Goal: Task Accomplishment & Management: Manage account settings

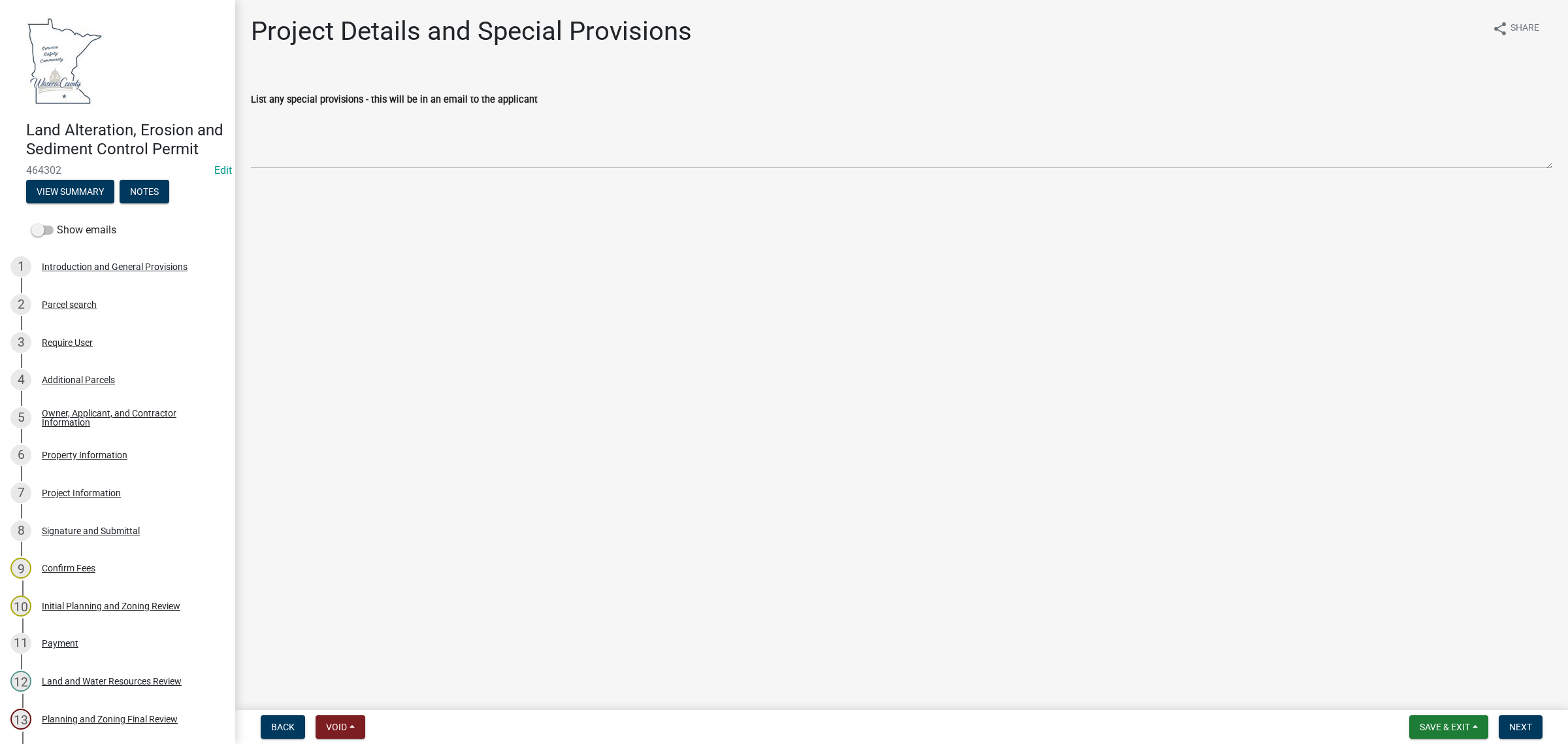
scroll to position [164, 0]
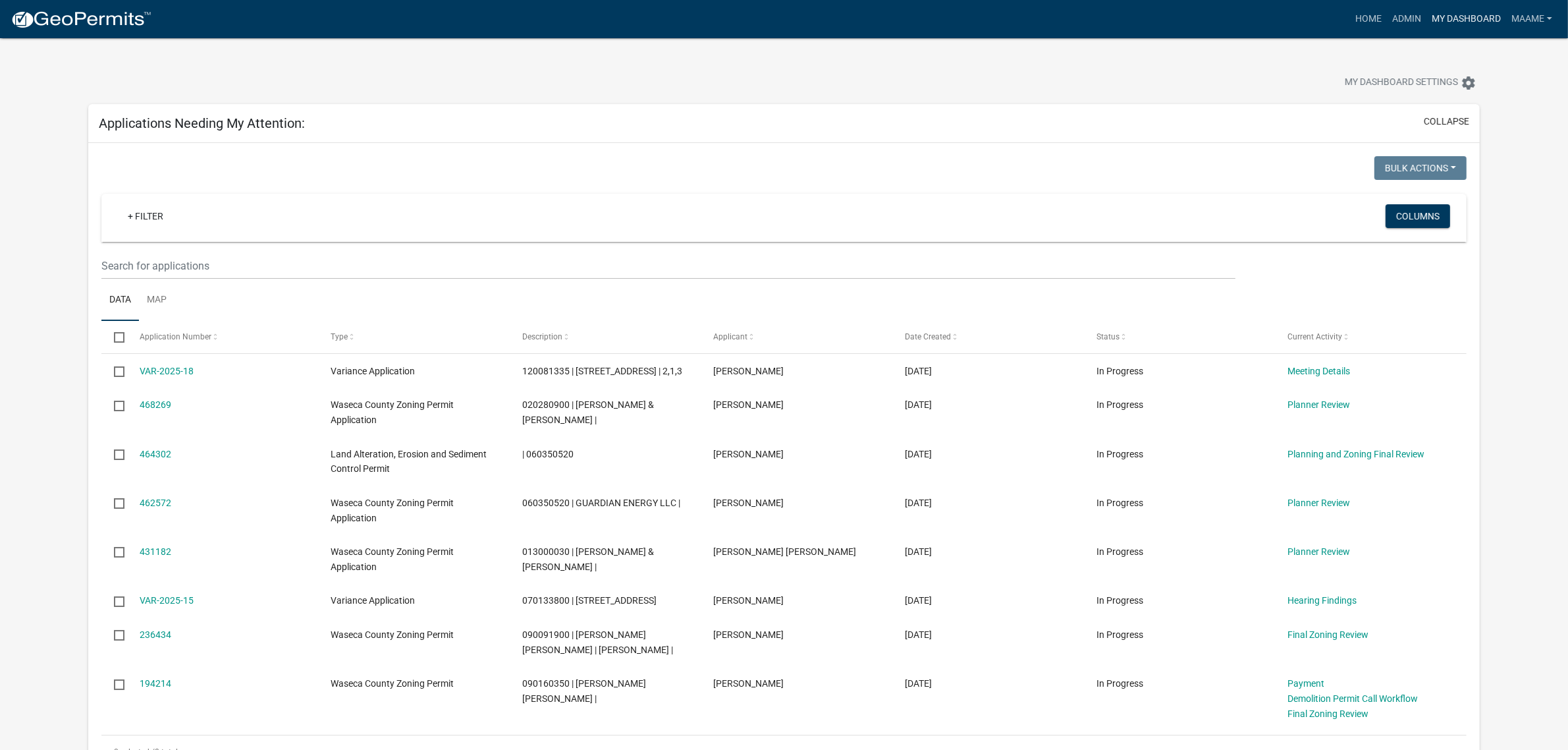
click at [1437, 15] on link "My Dashboard" at bounding box center [1466, 20] width 79 height 26
click at [1408, 17] on link "Admin" at bounding box center [1407, 20] width 39 height 26
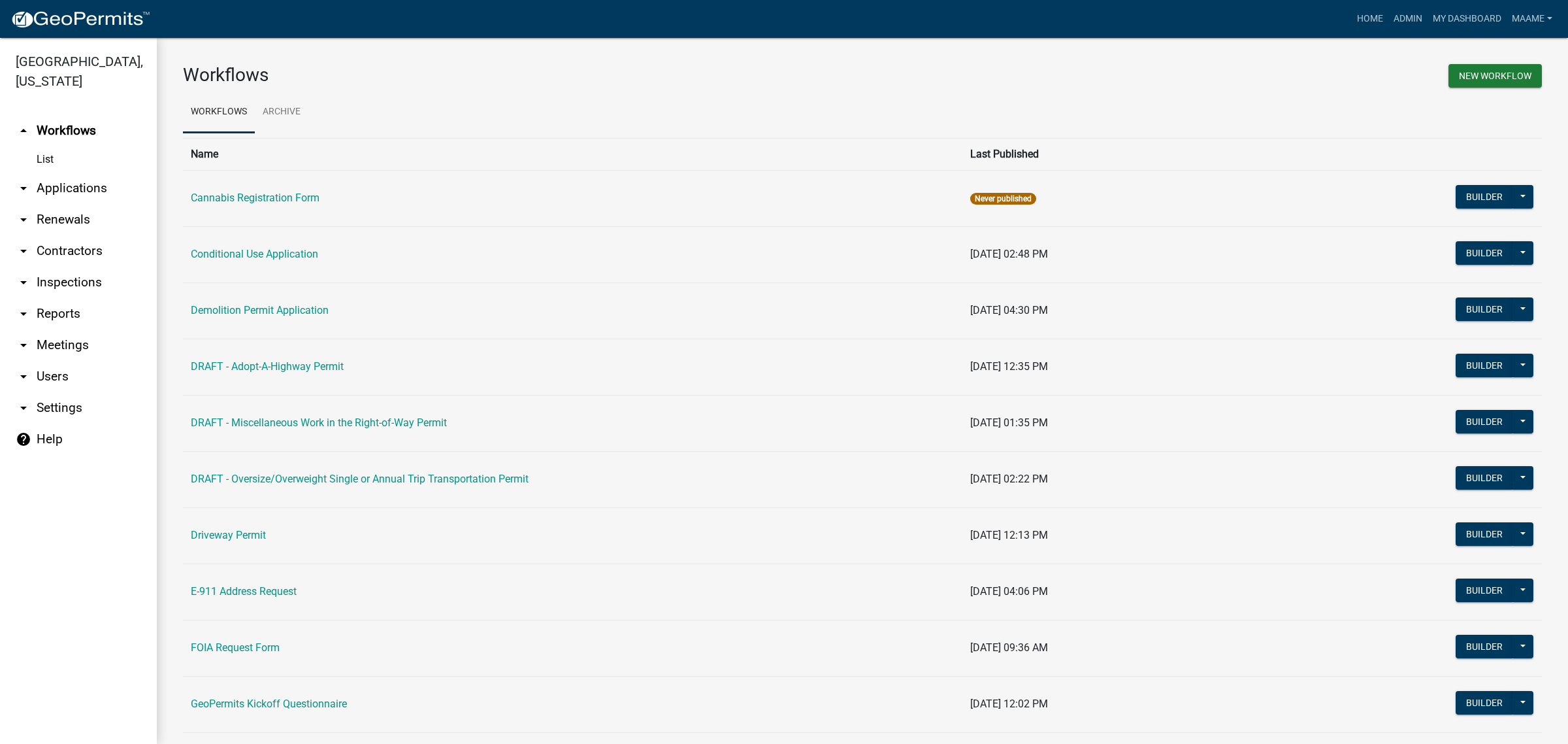
click at [70, 181] on link "arrow_drop_down Applications" at bounding box center [78, 188] width 157 height 31
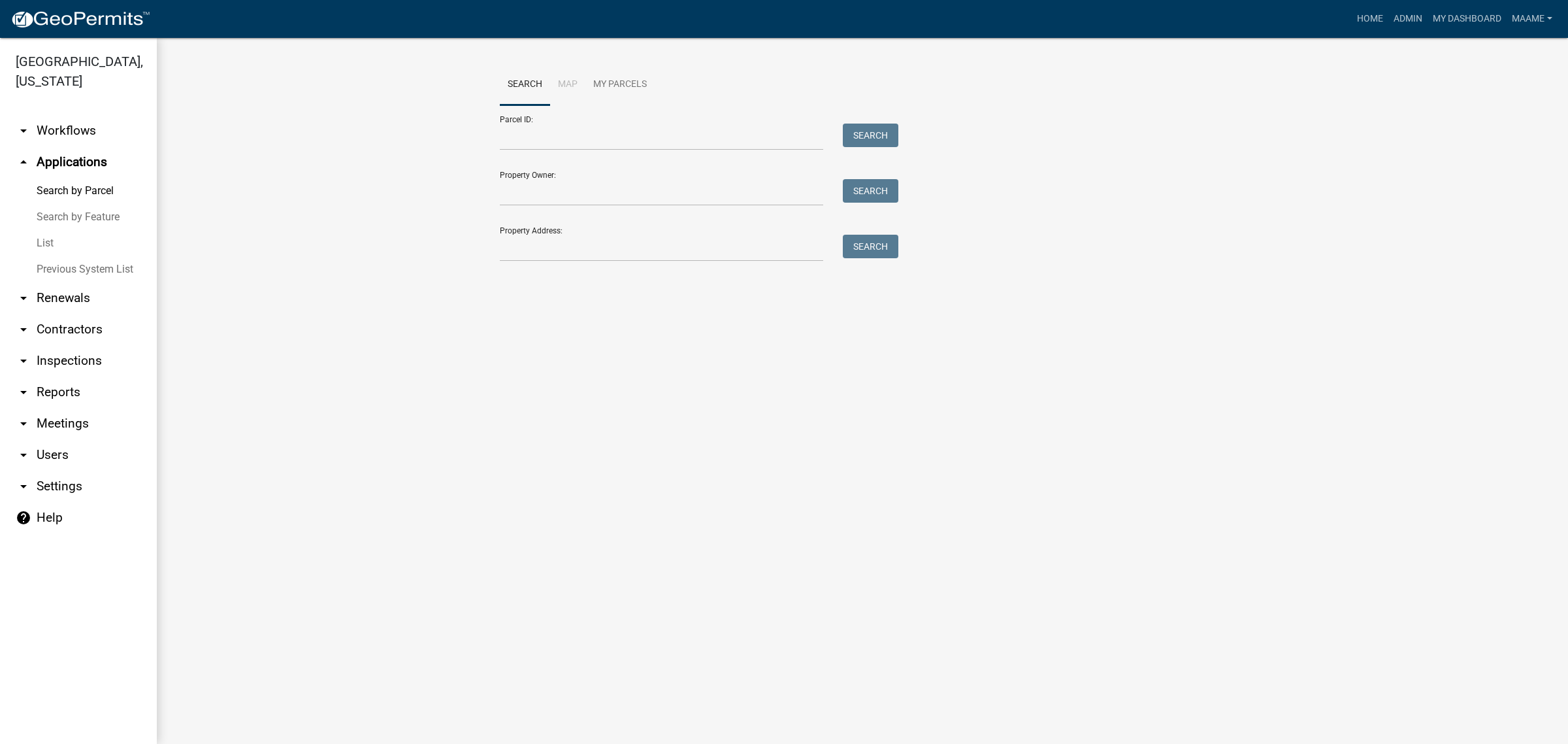
click at [41, 243] on link "List" at bounding box center [78, 242] width 157 height 26
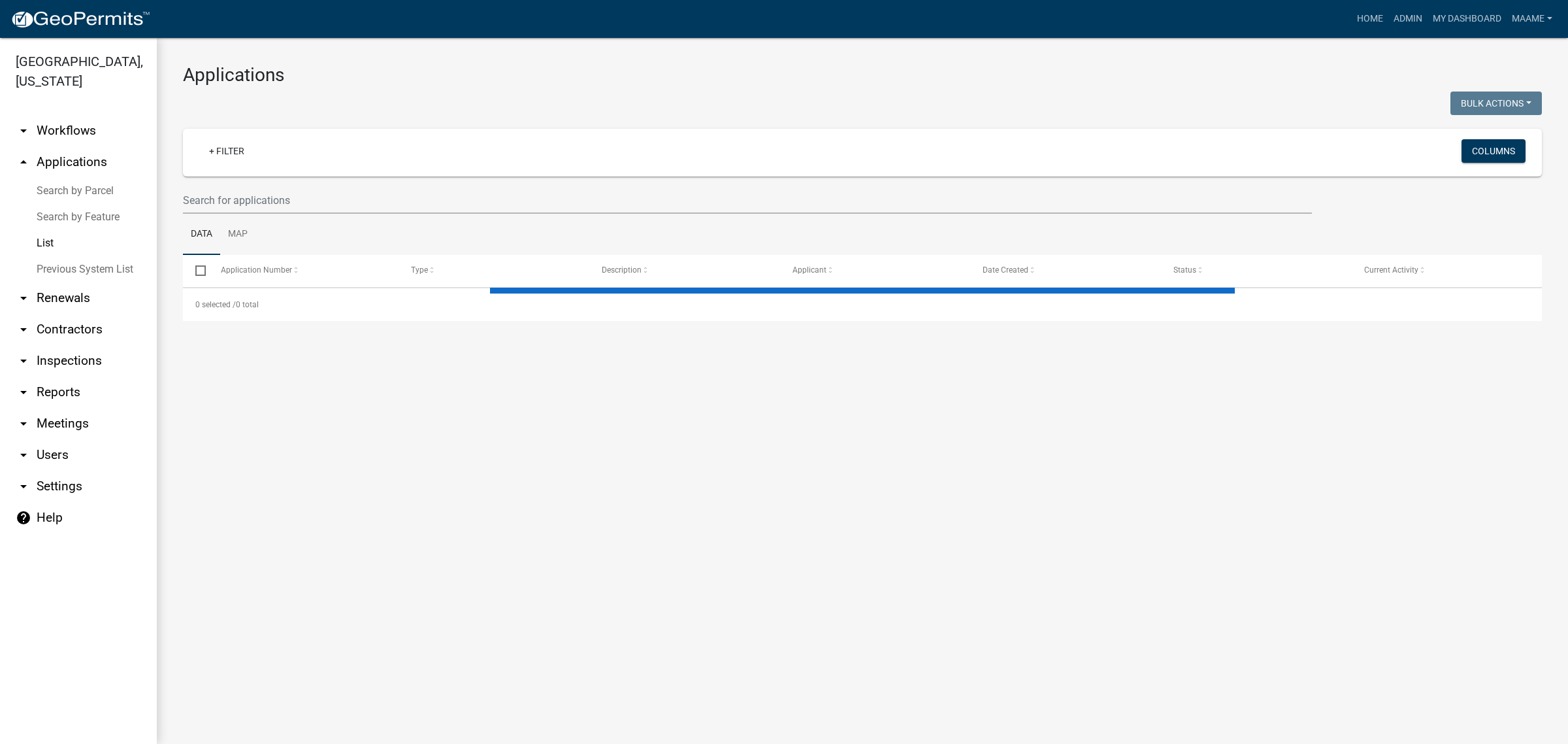
select select "3: 100"
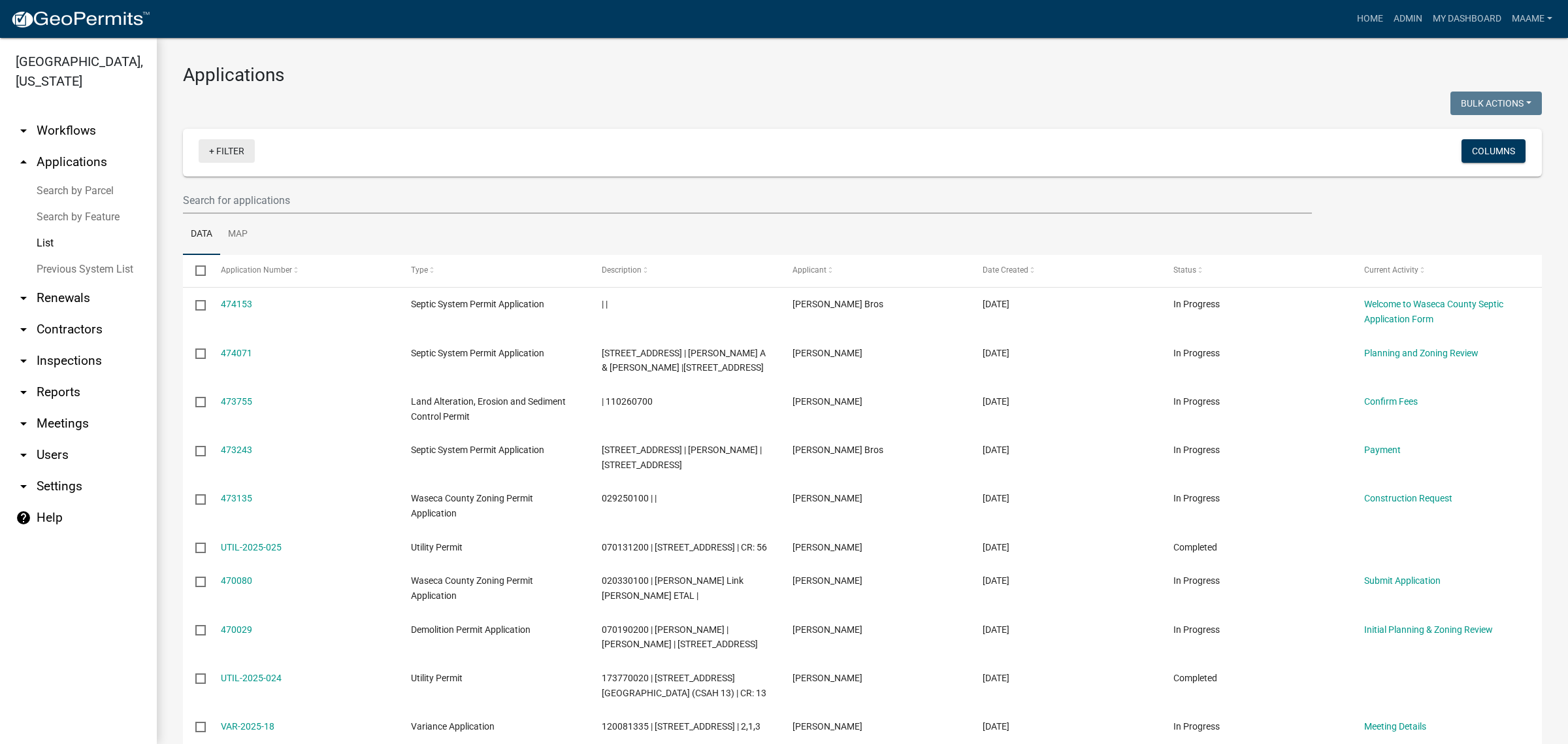
click at [238, 161] on link "+ Filter" at bounding box center [227, 151] width 56 height 23
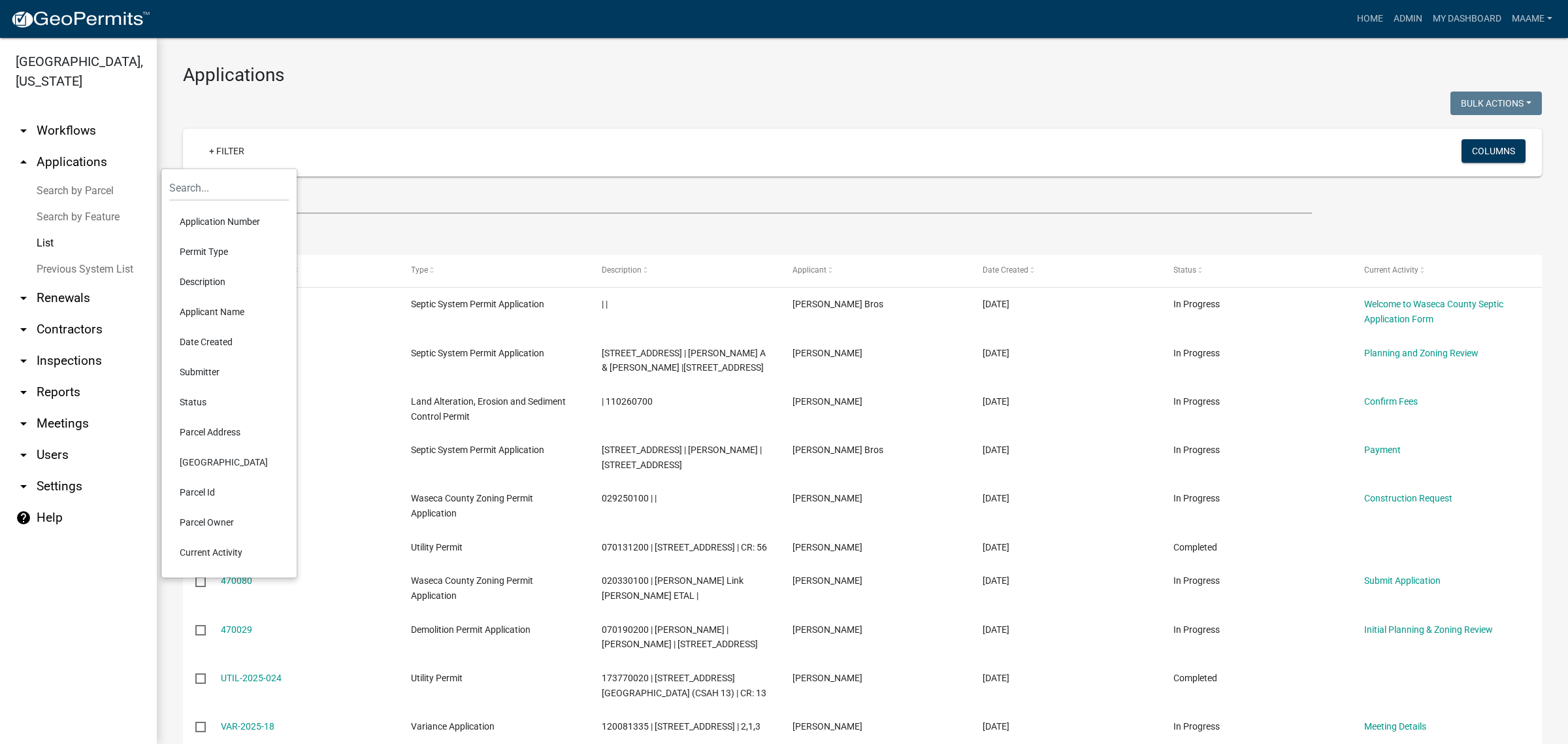
click at [201, 253] on li "Permit Type" at bounding box center [229, 251] width 120 height 30
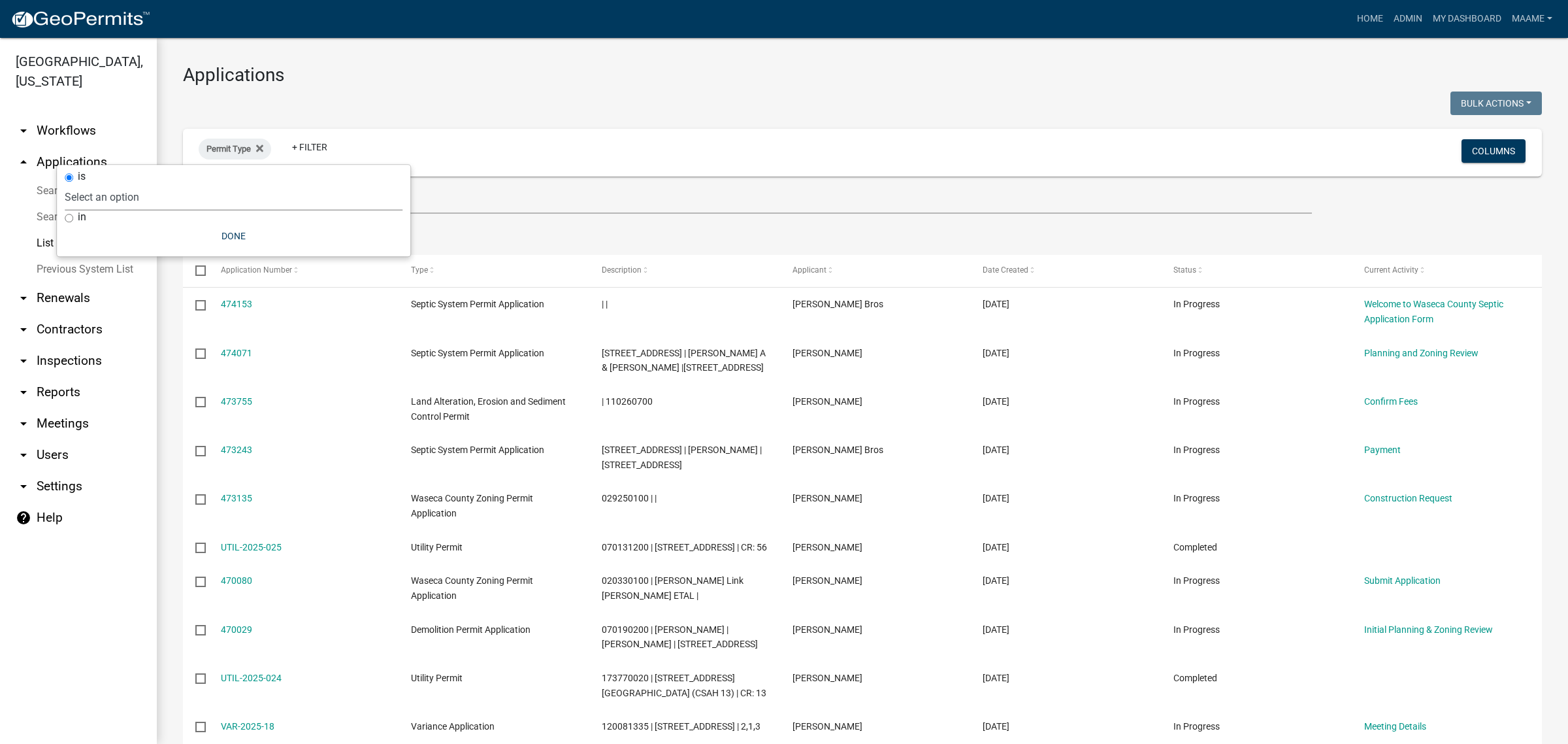
click at [239, 205] on select "Select an option Cannabis Registration Form Conditional Use Application Demolit…" at bounding box center [233, 198] width 338 height 27
select select "11d462d9-7965-46d0-a9a7-9a68d4ecad55"
click at [127, 184] on select "Select an option Cannabis Registration Form Conditional Use Application Demolit…" at bounding box center [233, 198] width 338 height 27
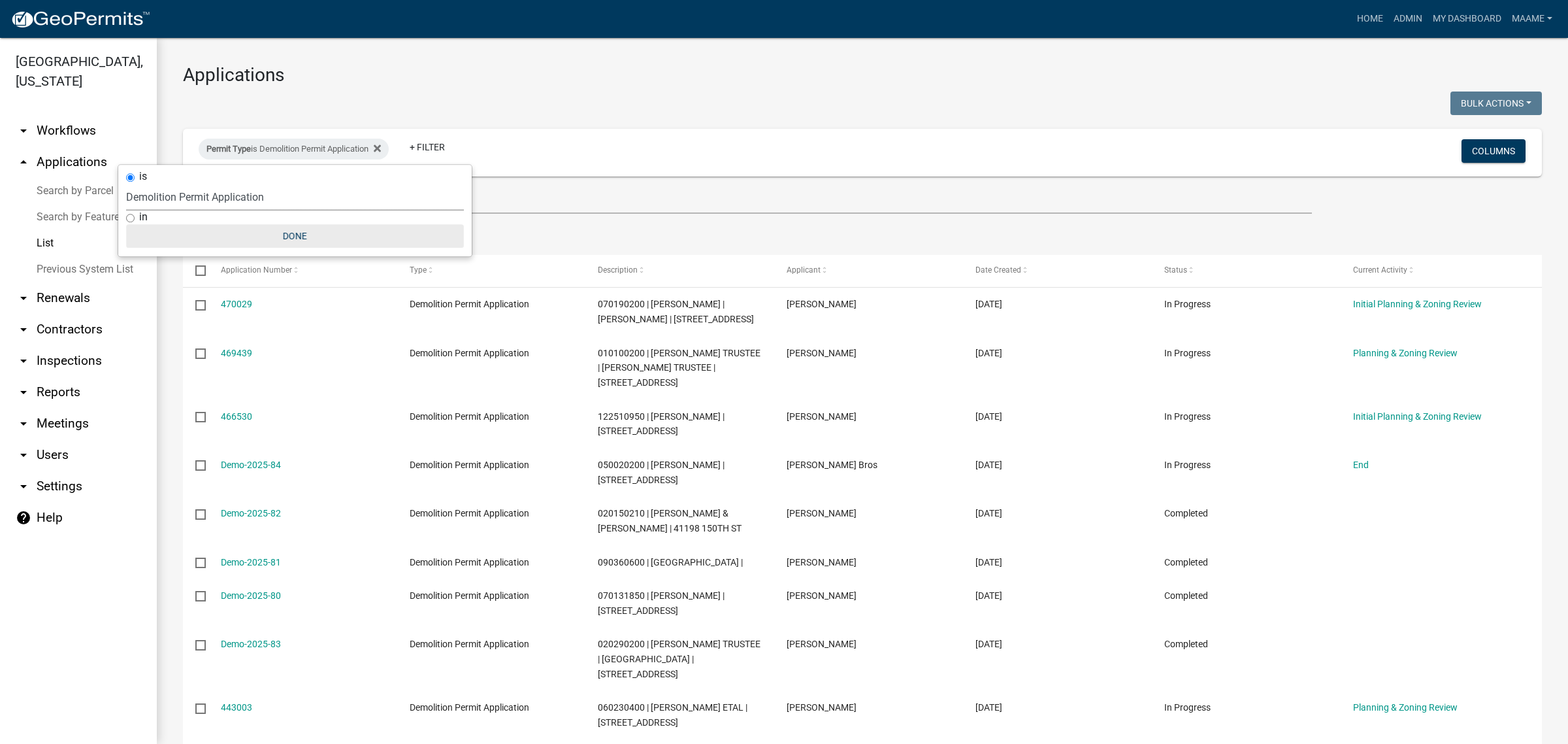
click at [266, 236] on button "Done" at bounding box center [295, 236] width 338 height 23
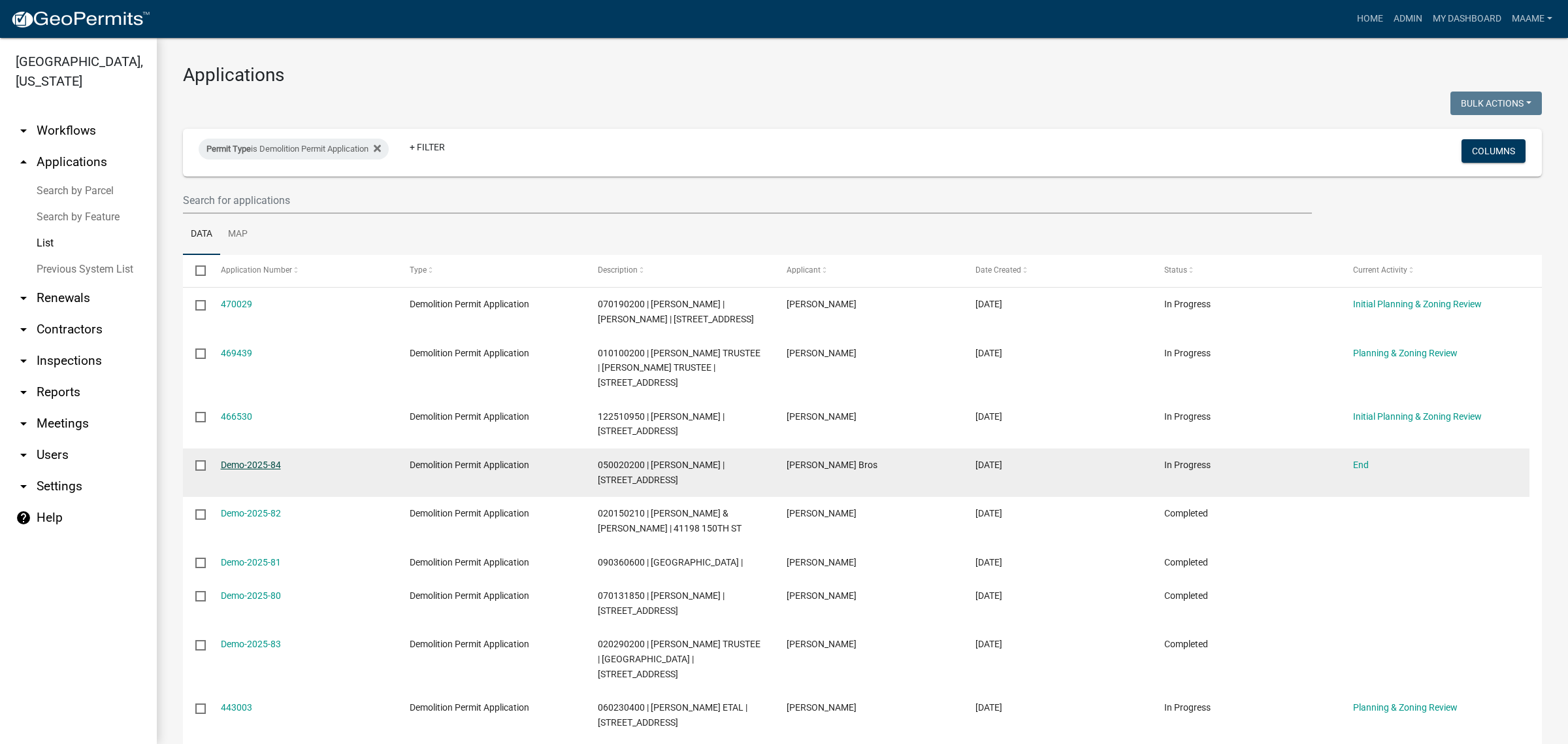
click at [234, 461] on link "Demo-2025-84" at bounding box center [251, 465] width 60 height 11
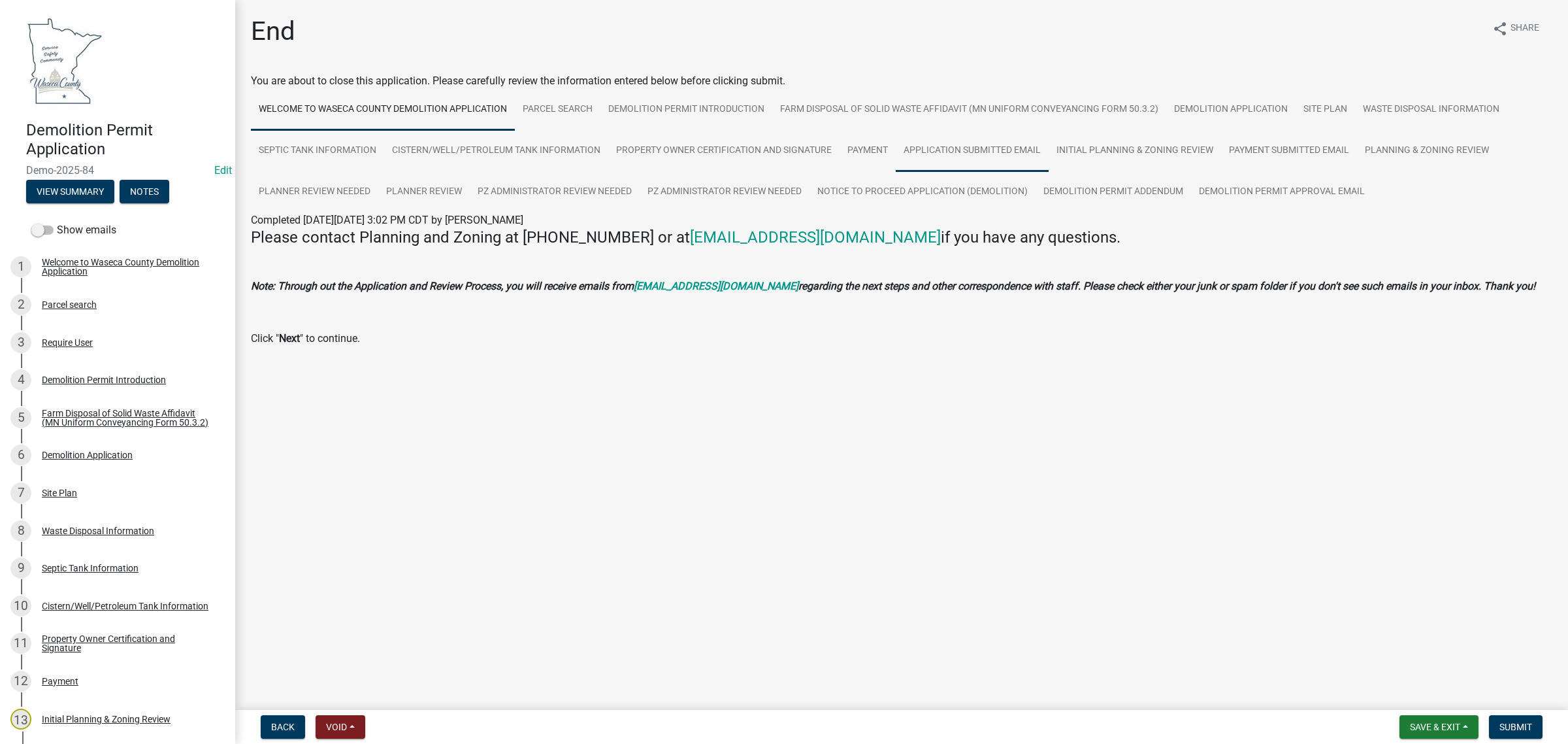
click at [991, 137] on link "Application Submitted Email" at bounding box center [971, 151] width 153 height 42
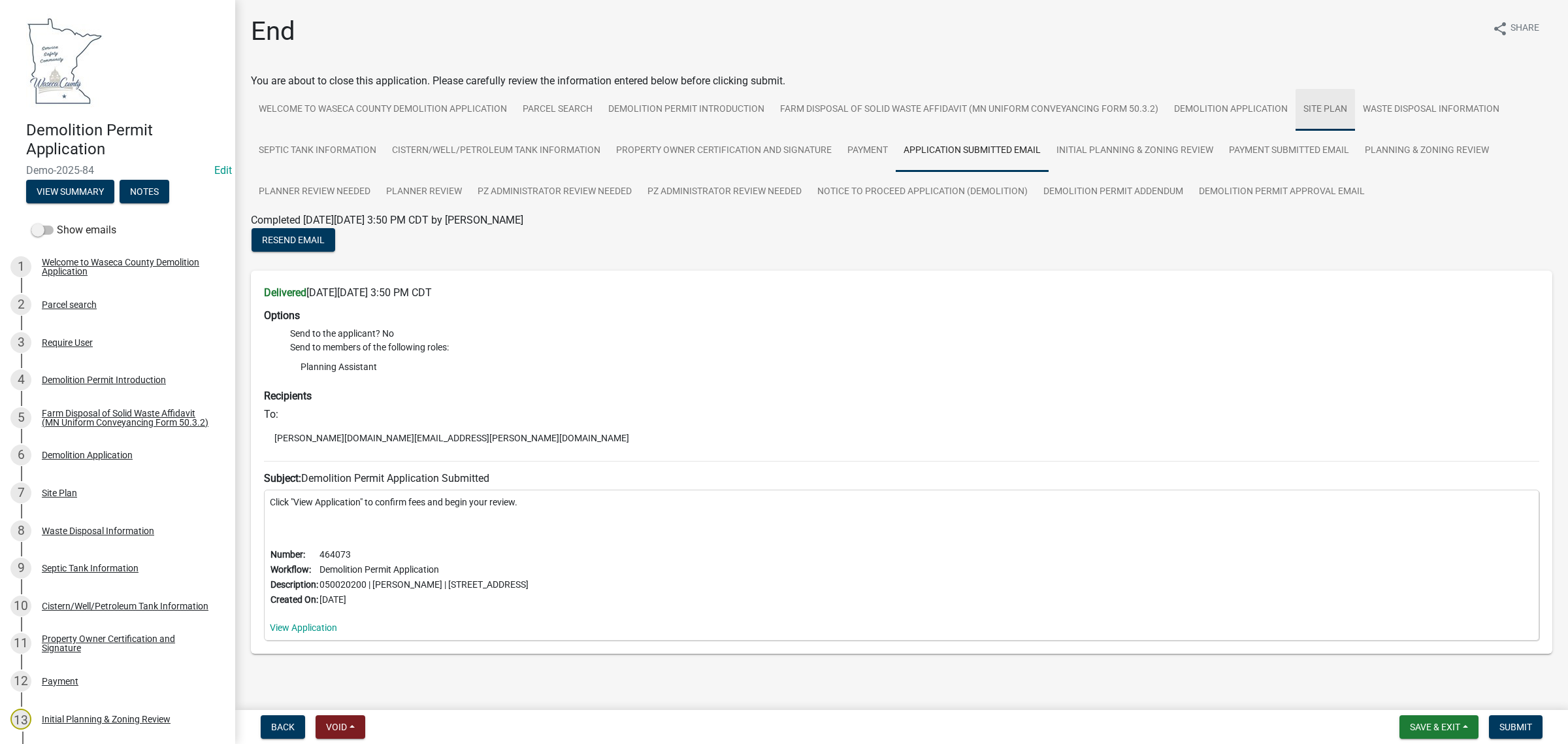
click at [1334, 101] on link "Site Plan" at bounding box center [1325, 109] width 59 height 42
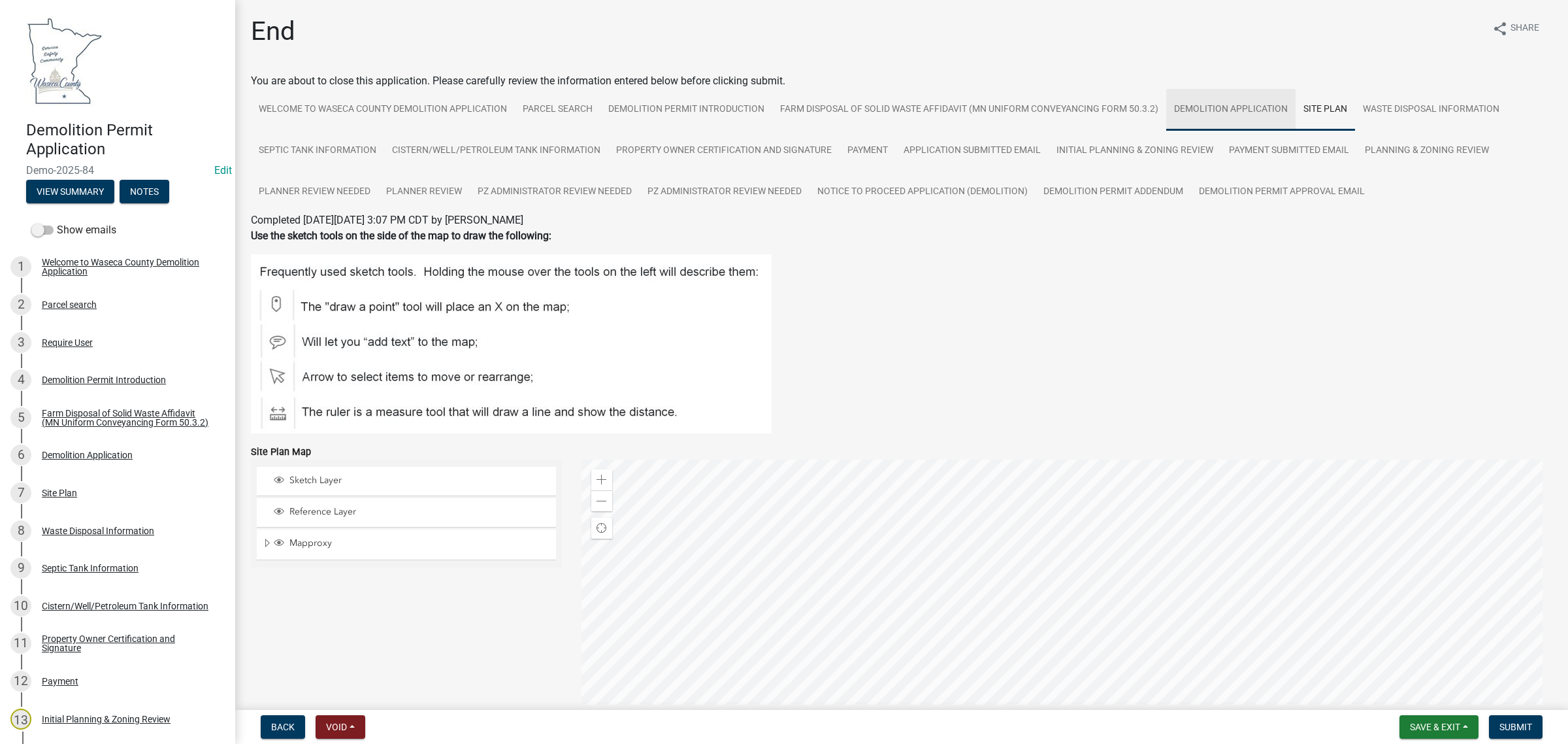
click at [1239, 104] on link "Demolition Application" at bounding box center [1230, 109] width 129 height 42
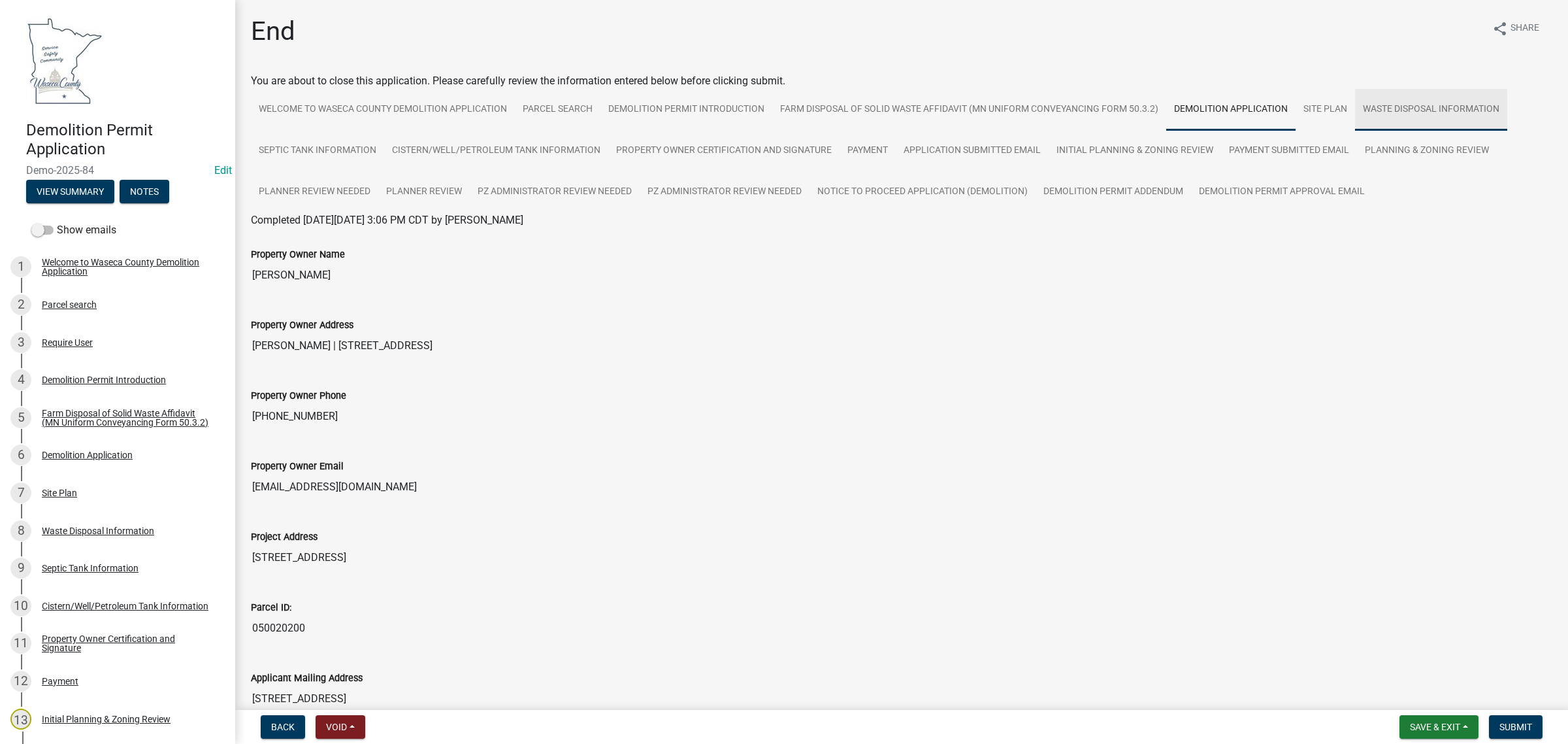
click at [1416, 109] on link "Waste Disposal Information" at bounding box center [1431, 109] width 152 height 42
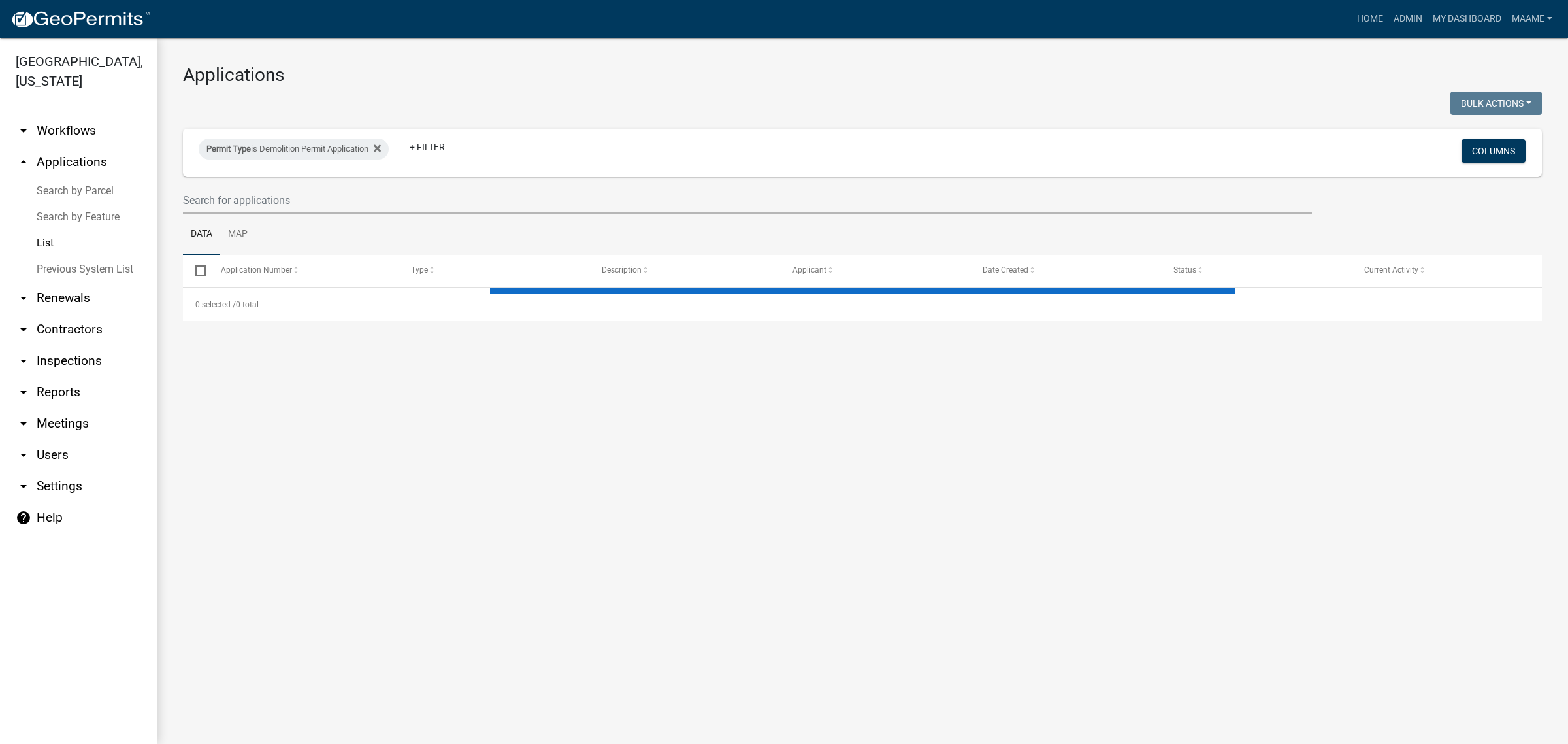
select select "3: 100"
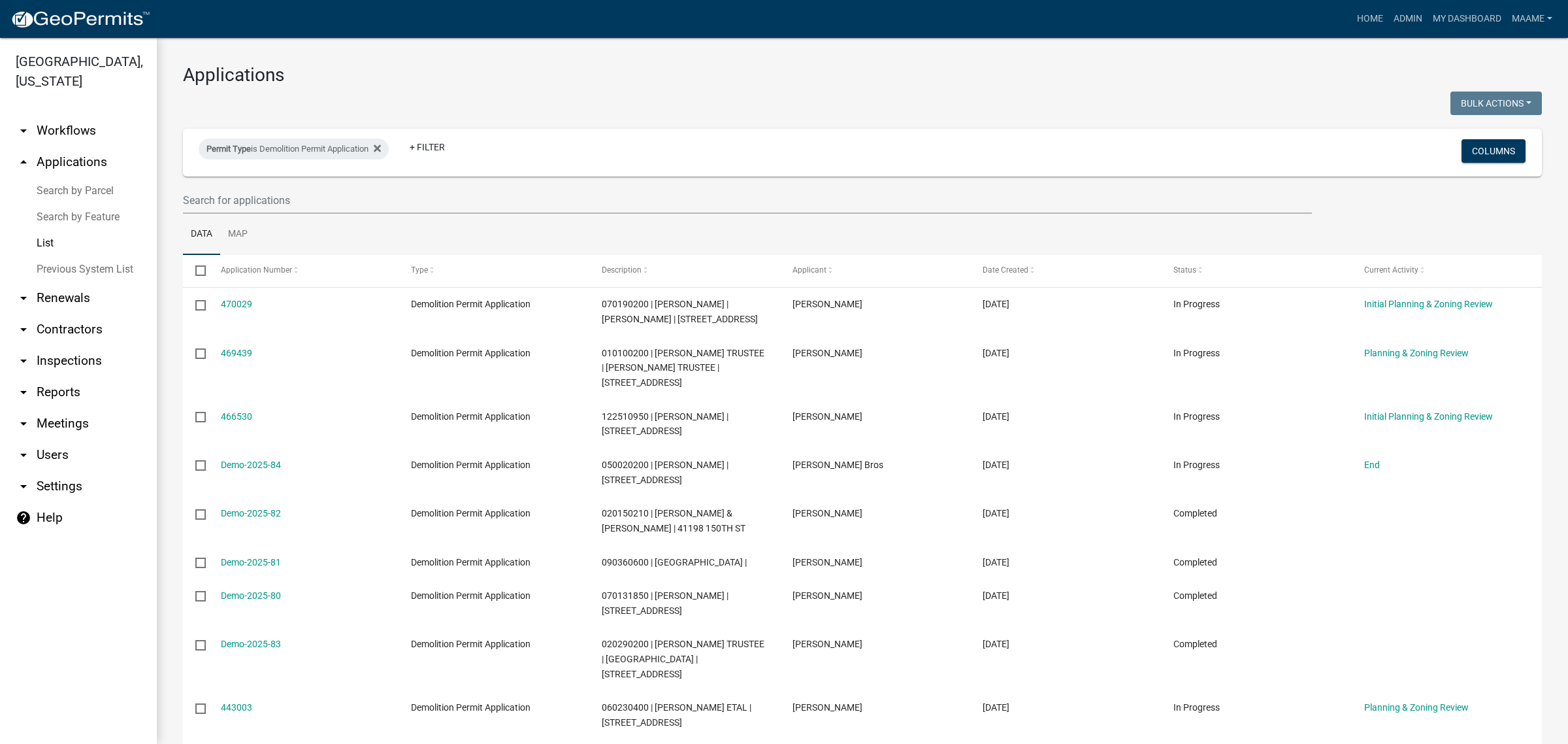
click at [53, 132] on link "arrow_drop_down Workflows" at bounding box center [78, 130] width 157 height 31
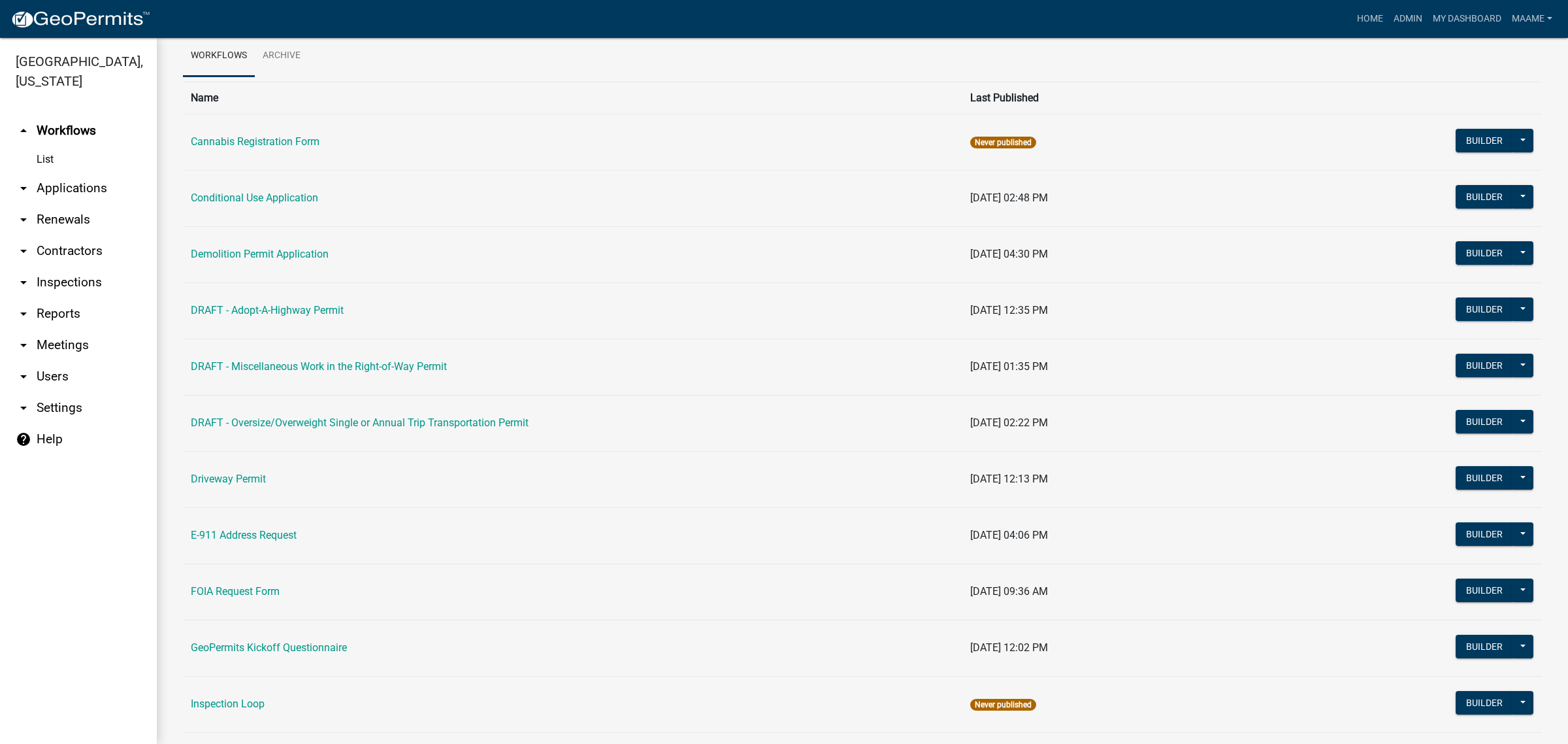
scroll to position [48, 0]
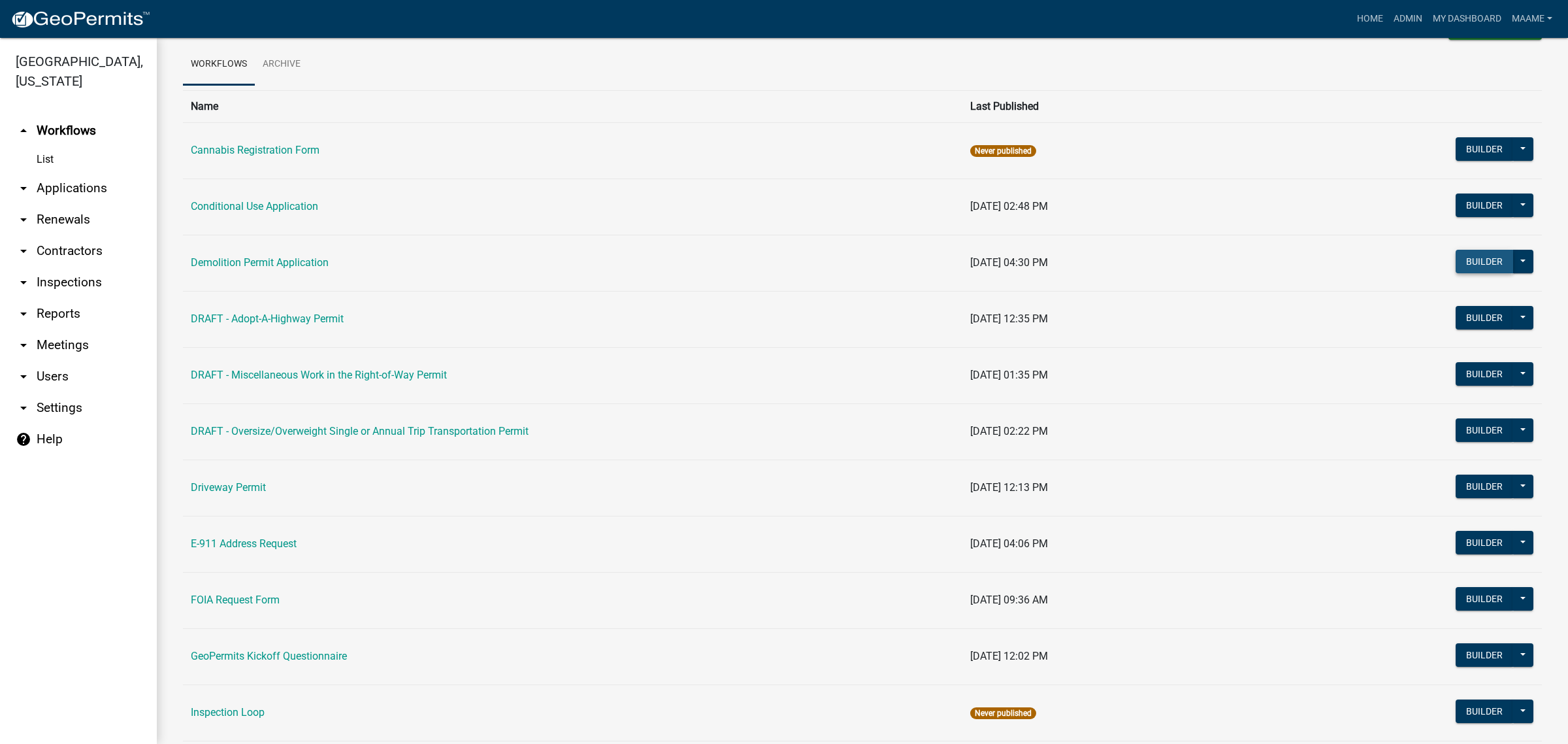
click at [1478, 259] on button "Builder" at bounding box center [1484, 261] width 57 height 23
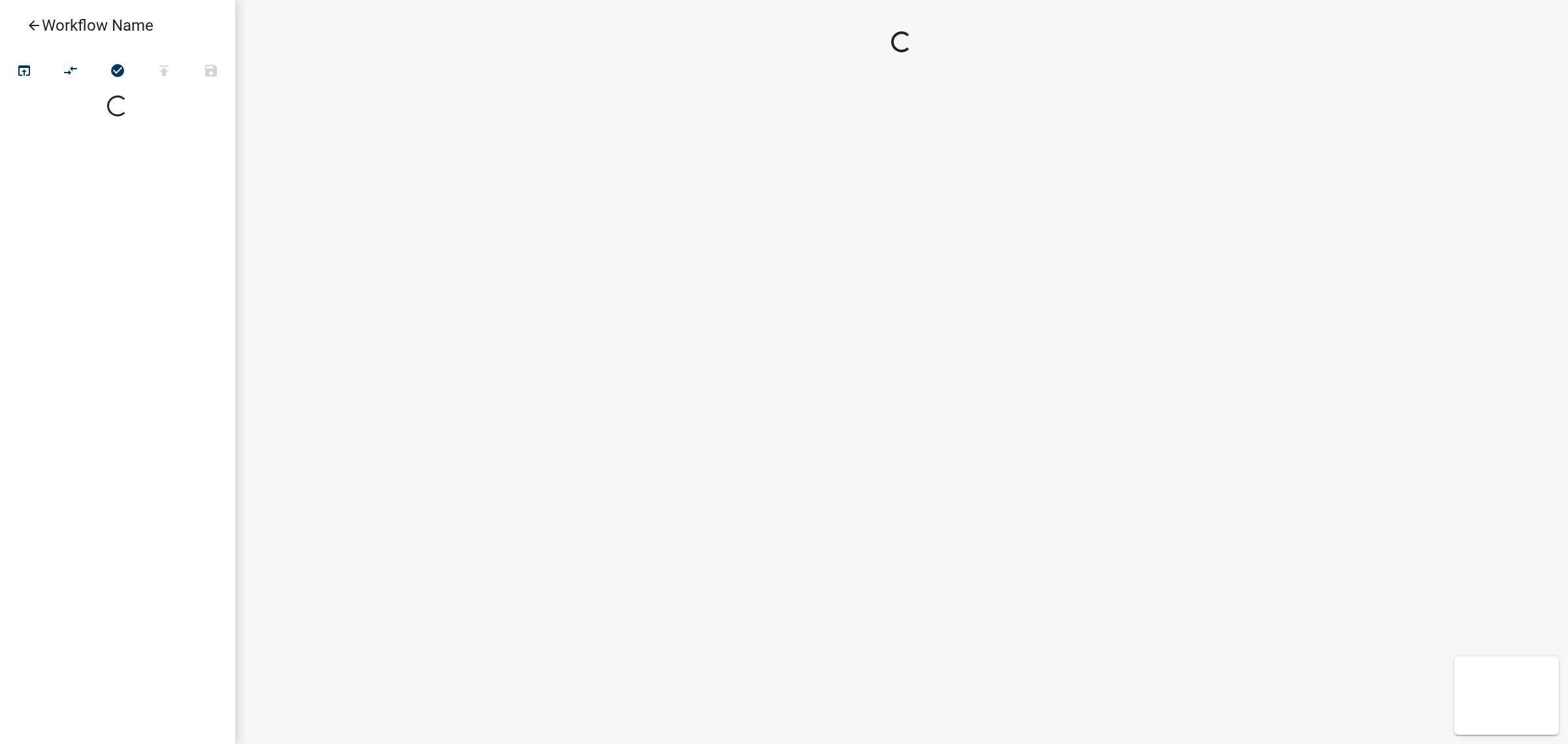
select select
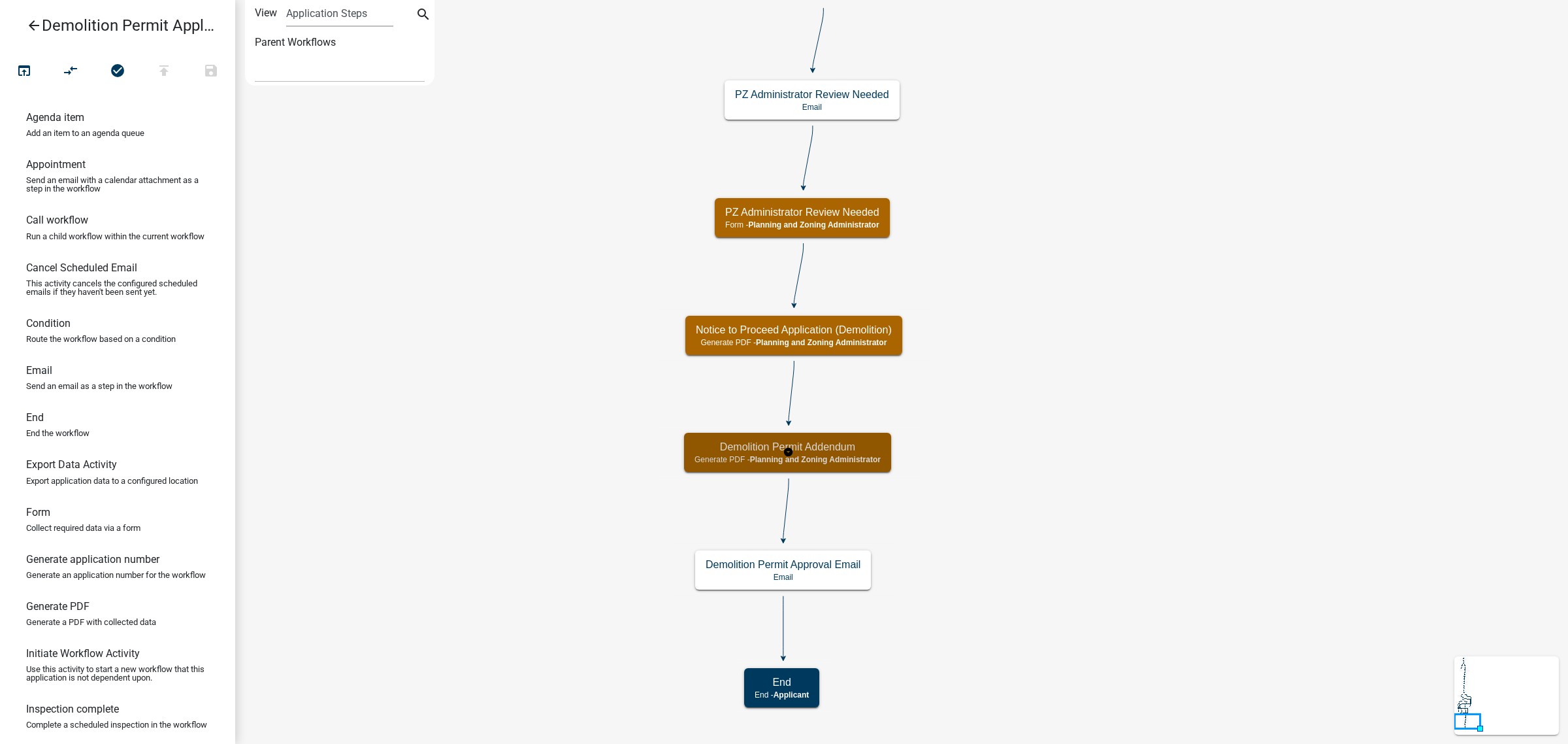
click at [854, 453] on div "Demolition Permit Addendum Generate PDF - Planning and Zoning Administrator" at bounding box center [787, 452] width 207 height 39
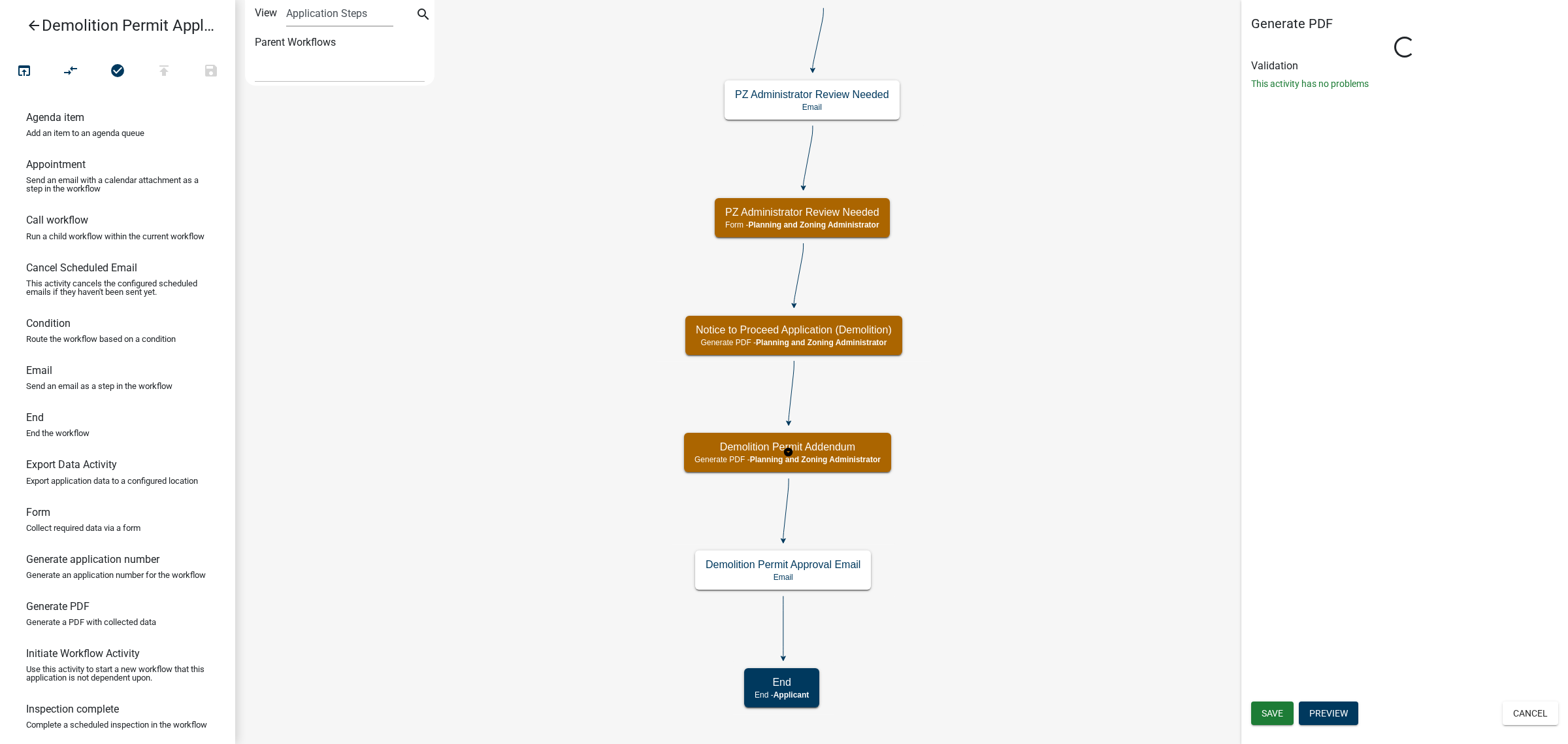
select select "BC51BCED-BE07-4D66-A874-17FDE660437E"
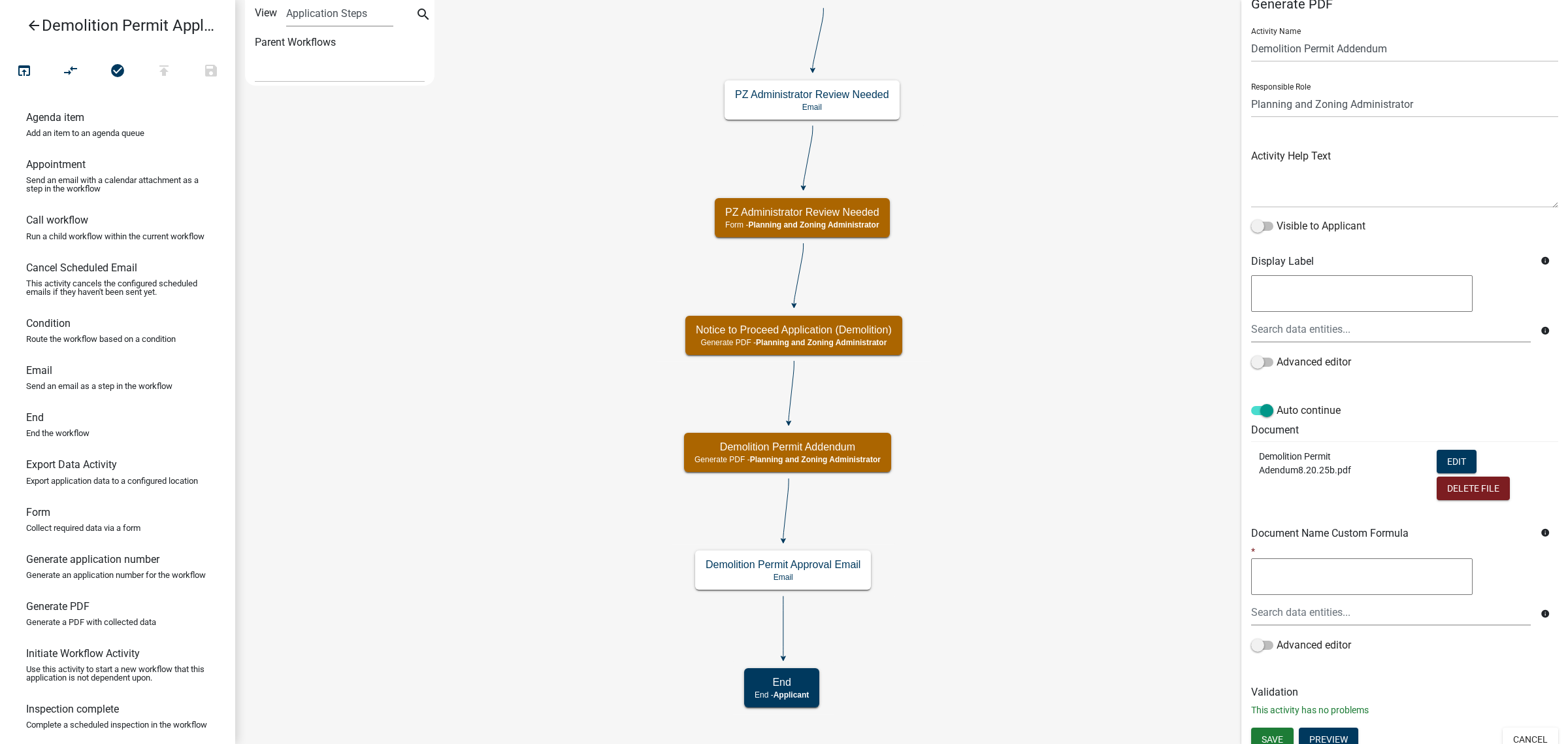
scroll to position [30, 0]
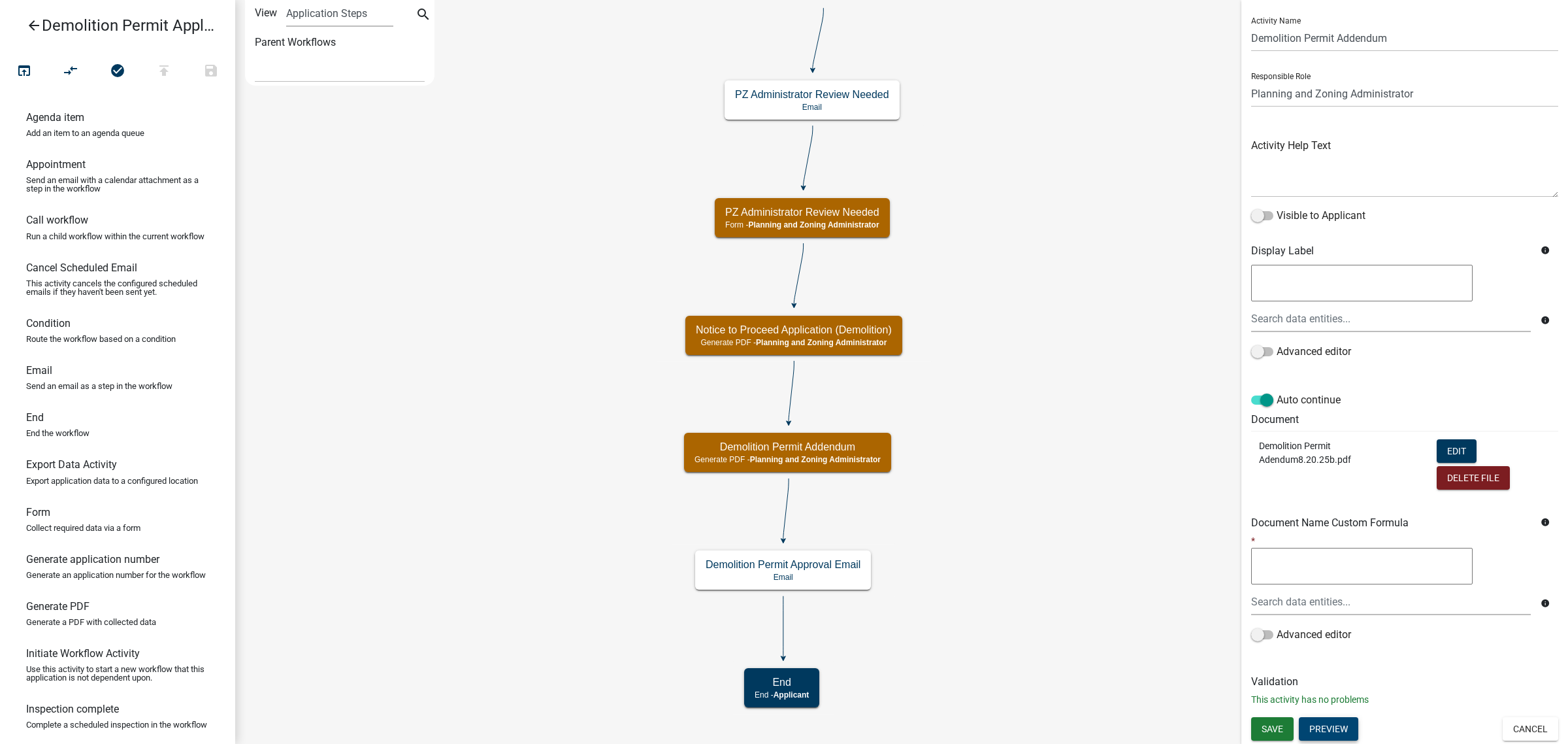
click at [1332, 725] on button "Preview" at bounding box center [1329, 728] width 59 height 23
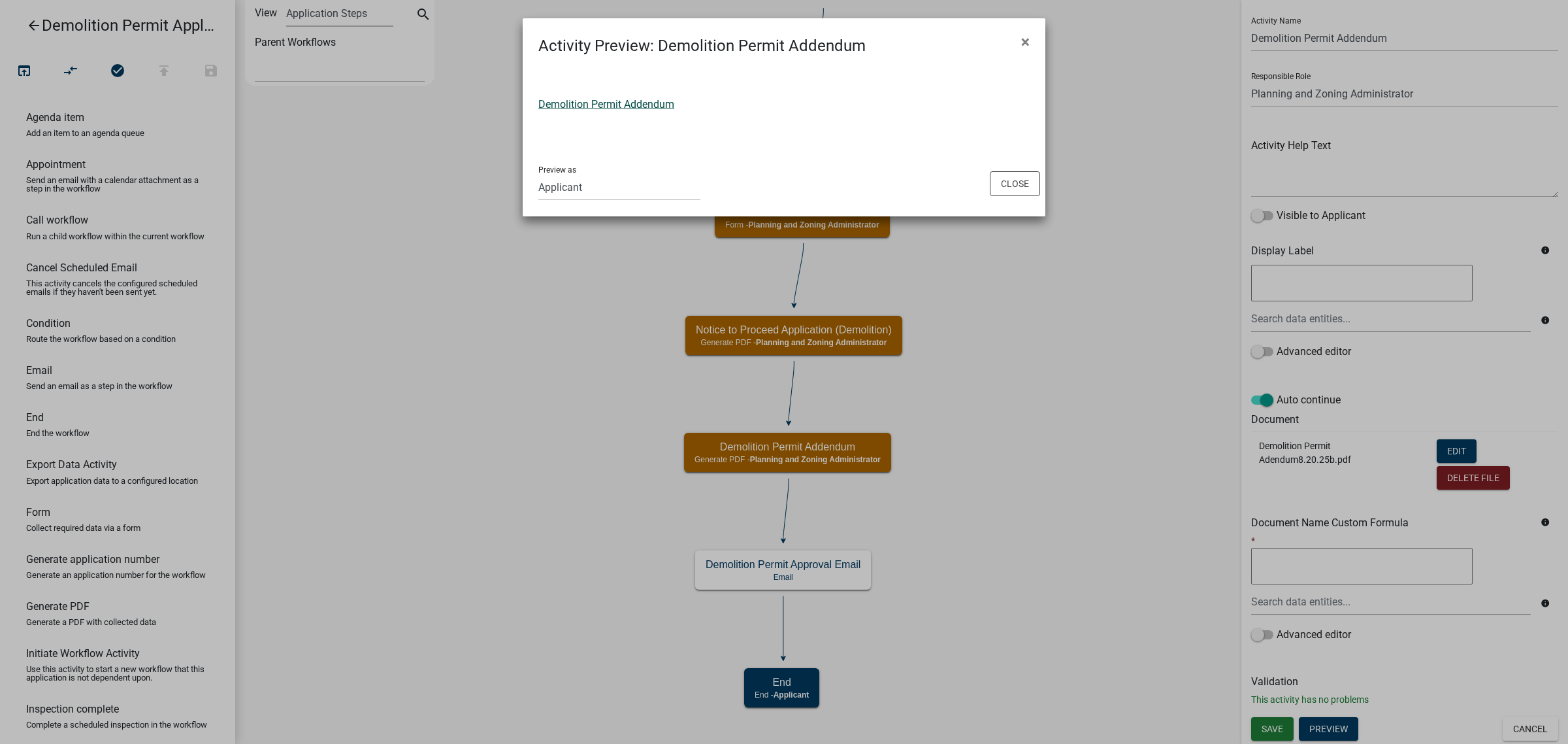
click at [617, 99] on link "Demolition Permit Addendum" at bounding box center [606, 104] width 136 height 13
click at [1021, 191] on button "Close" at bounding box center [1015, 184] width 51 height 25
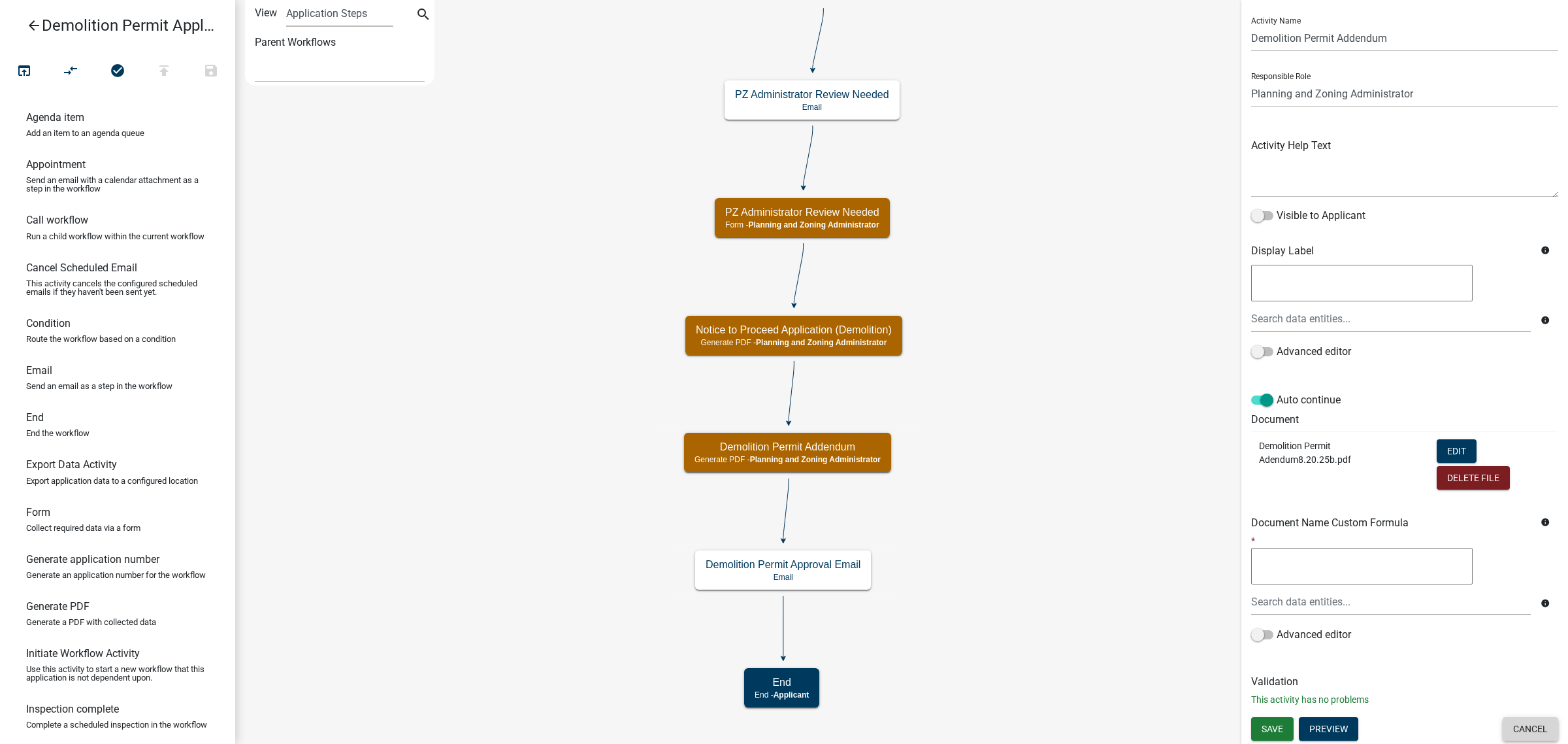
click at [1513, 725] on button "Cancel" at bounding box center [1530, 728] width 55 height 23
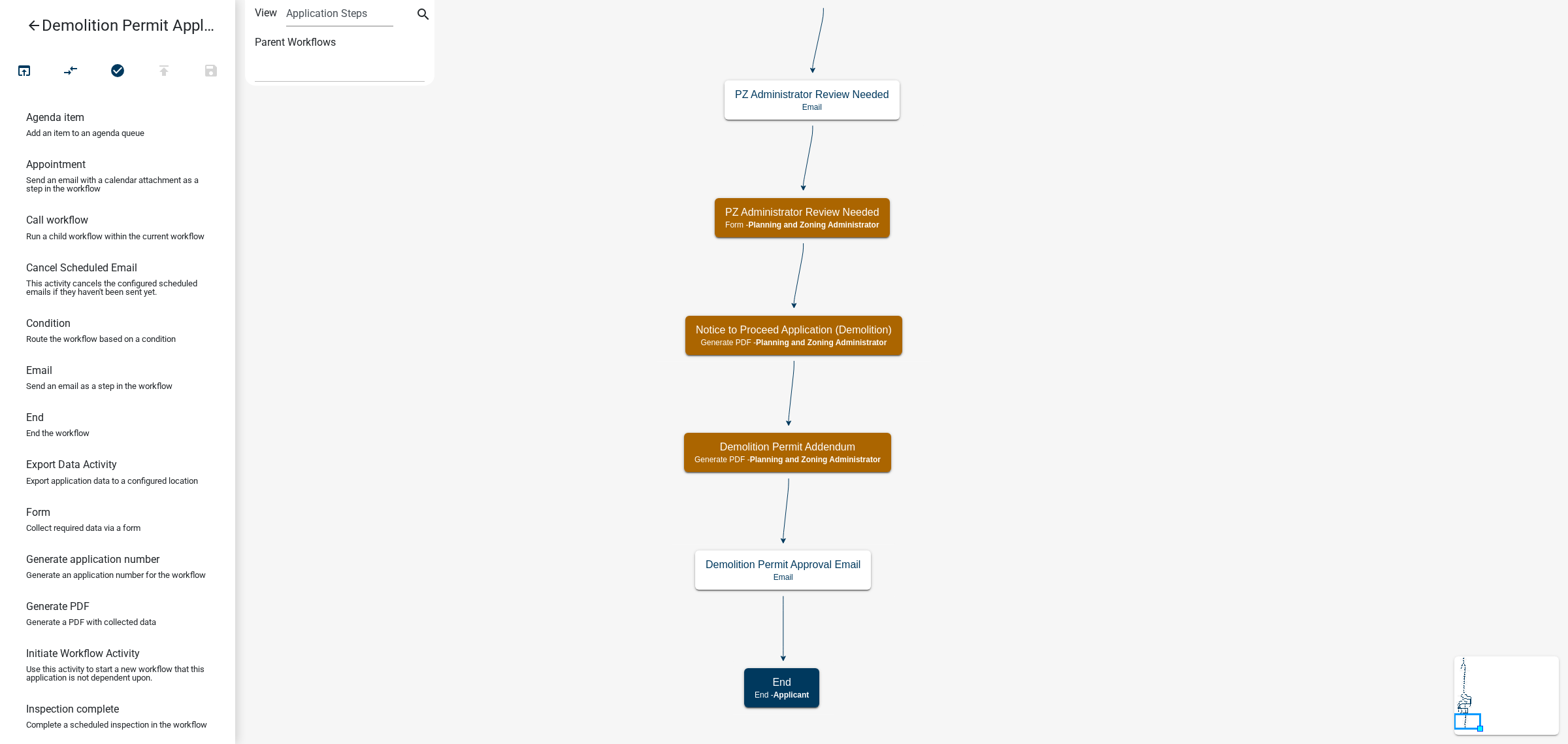
click at [35, 19] on icon "arrow_back" at bounding box center [34, 26] width 16 height 19
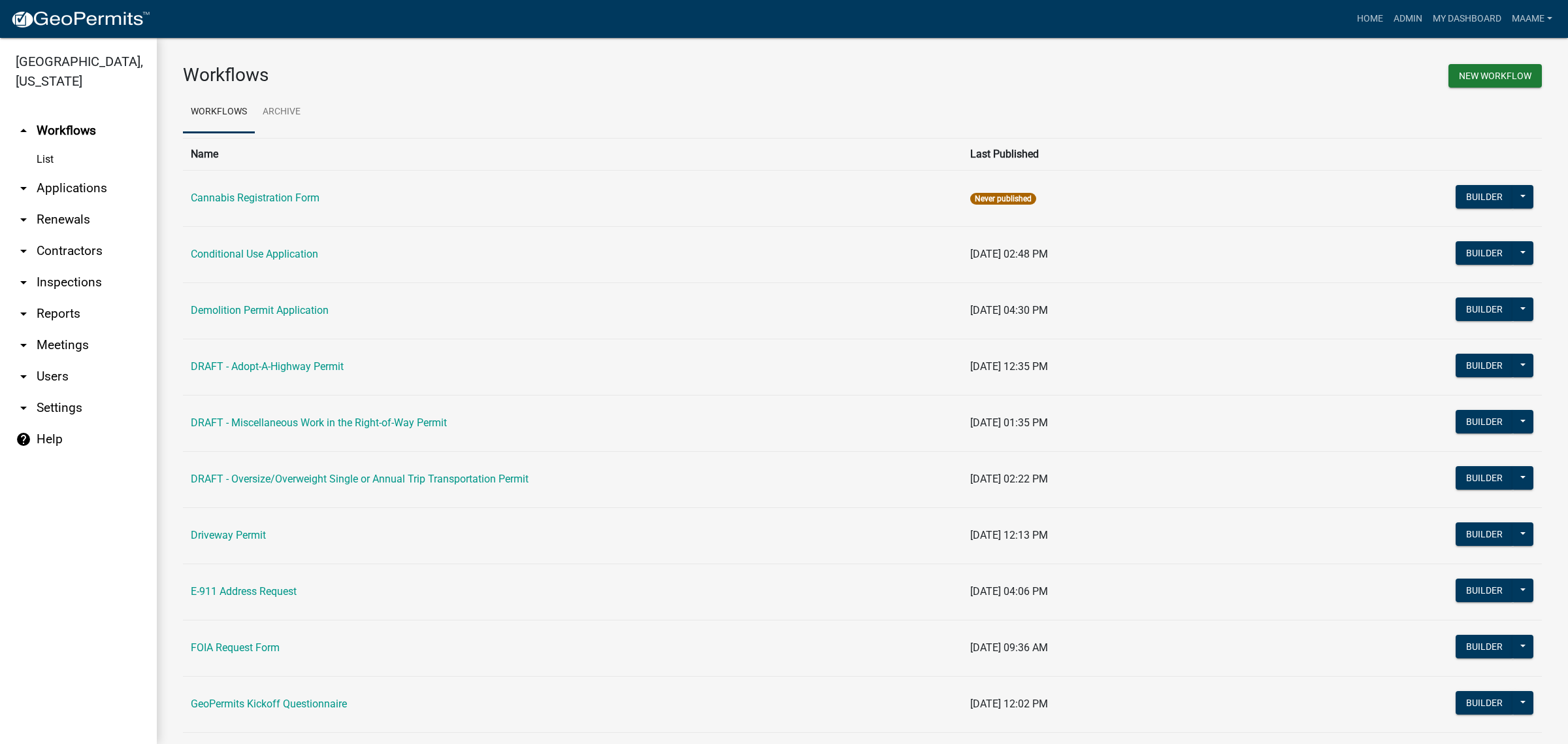
click at [54, 188] on link "arrow_drop_down Applications" at bounding box center [78, 188] width 157 height 31
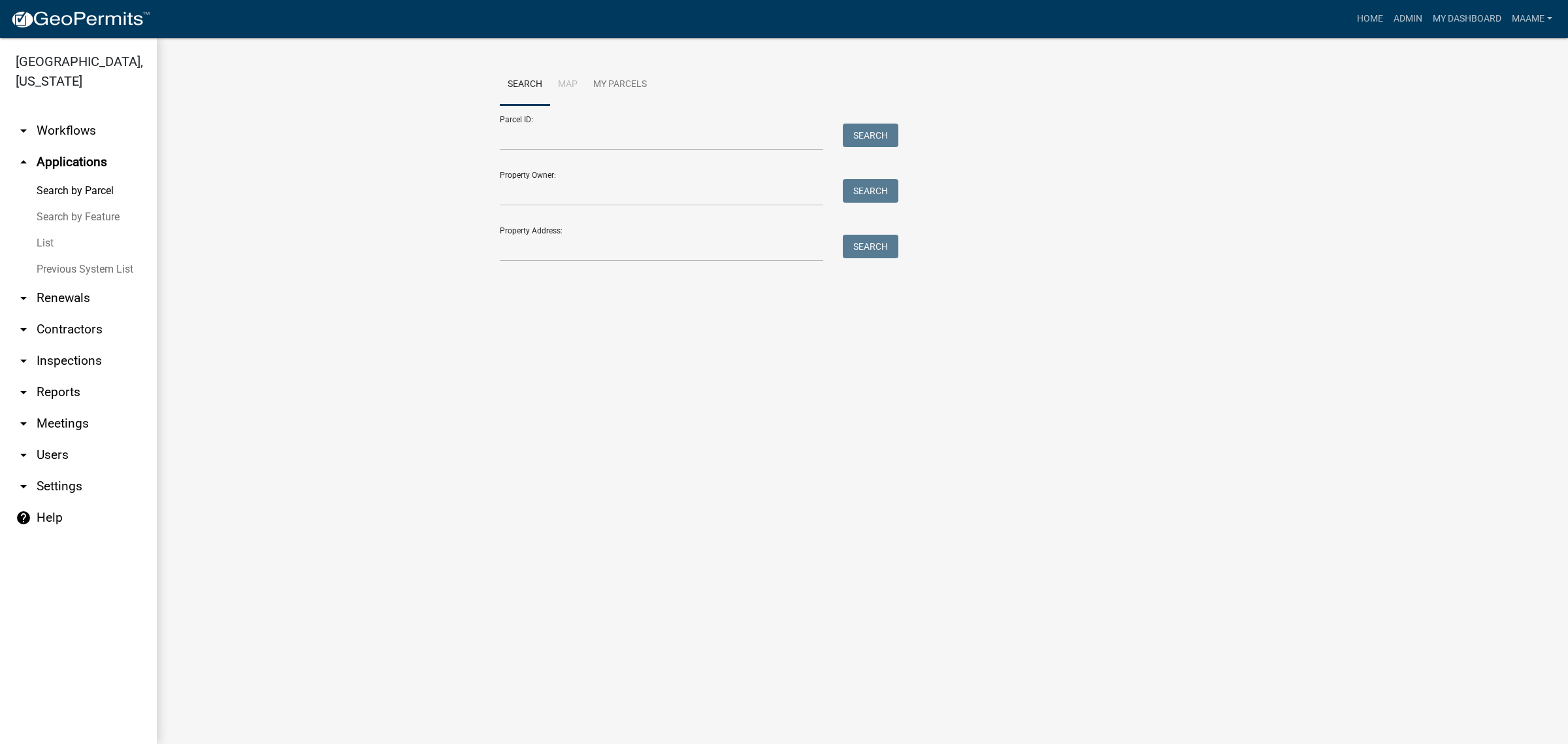
click at [47, 242] on link "List" at bounding box center [78, 242] width 157 height 26
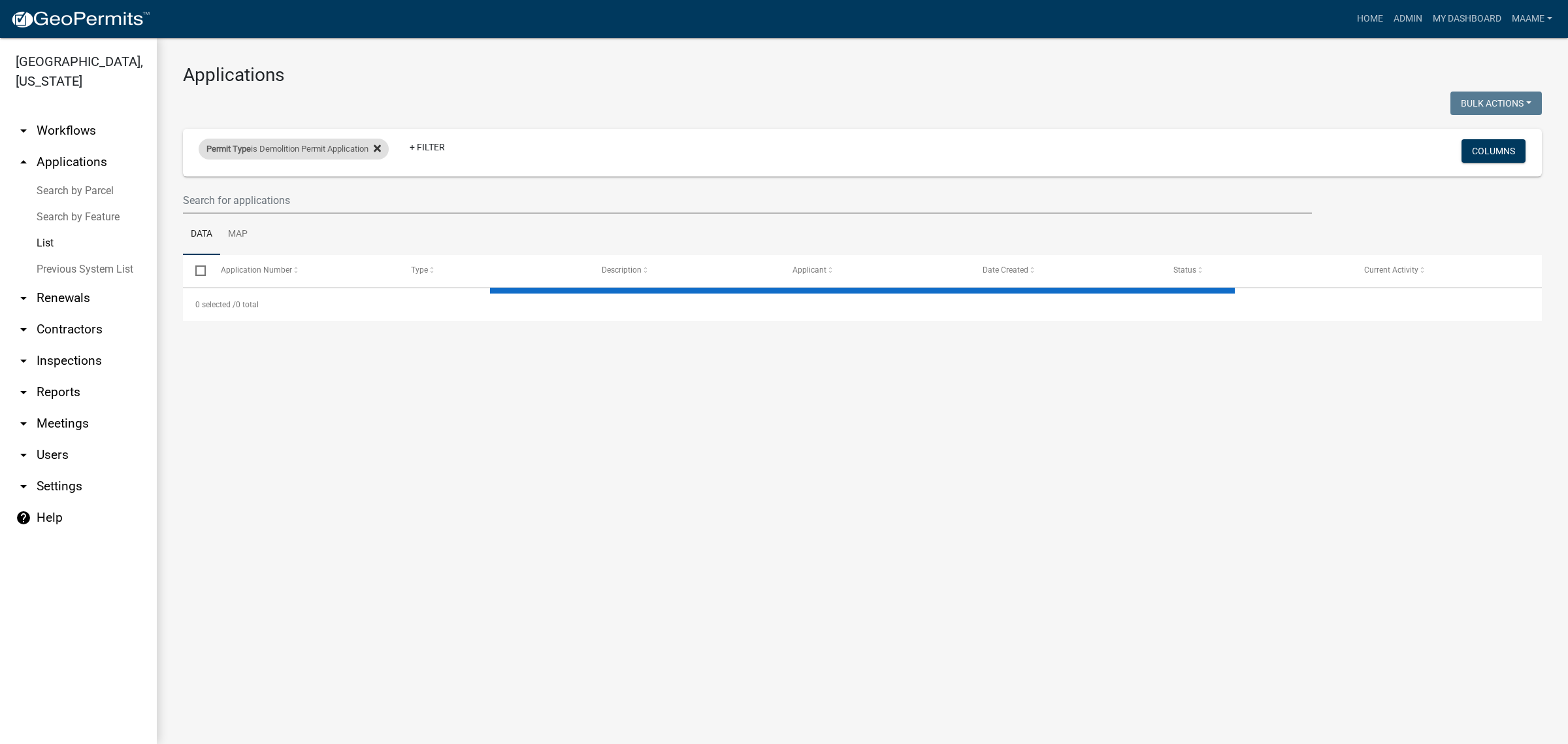
select select "3: 100"
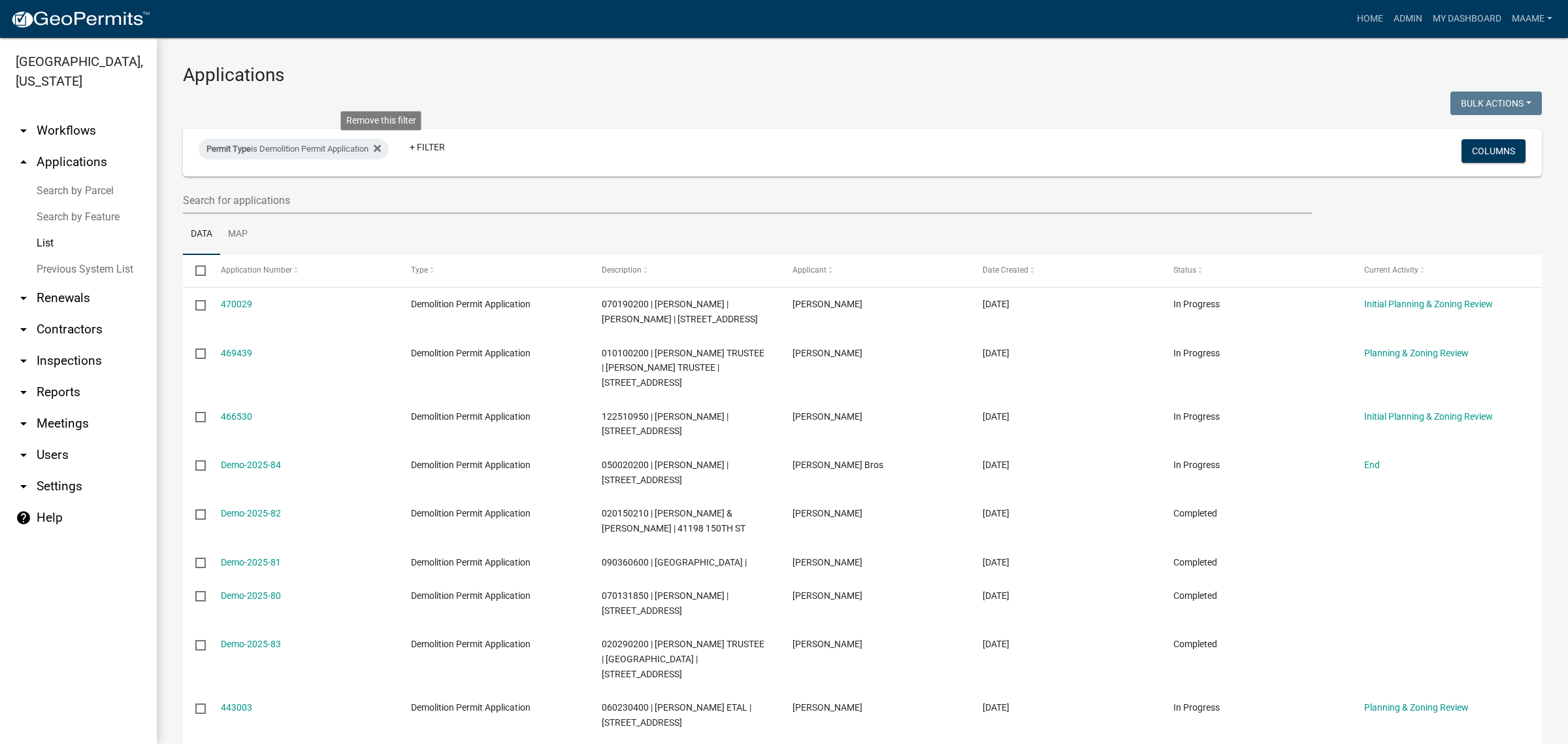
click at [378, 145] on fa-icon at bounding box center [375, 148] width 13 height 20
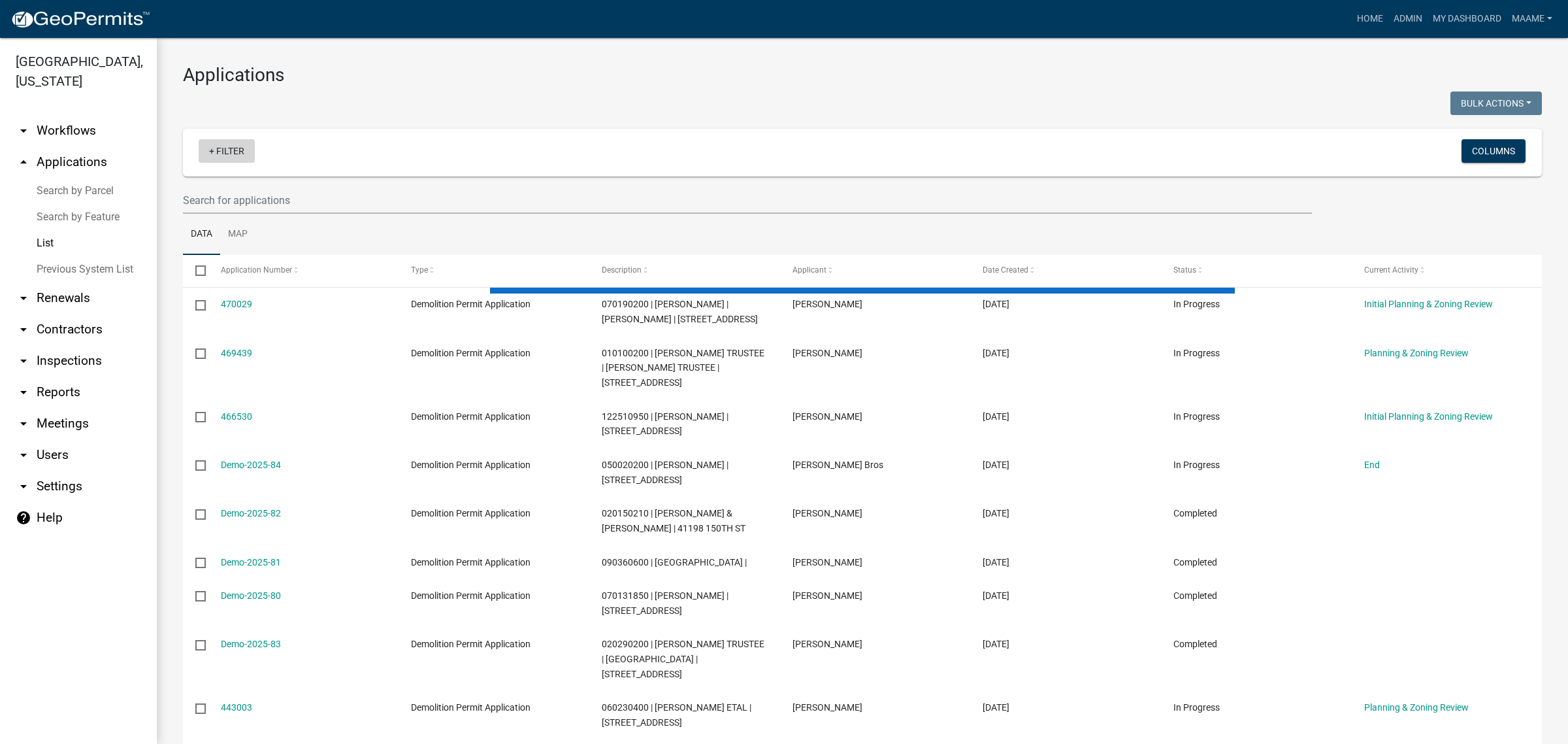
click at [229, 150] on link "+ Filter" at bounding box center [227, 151] width 56 height 23
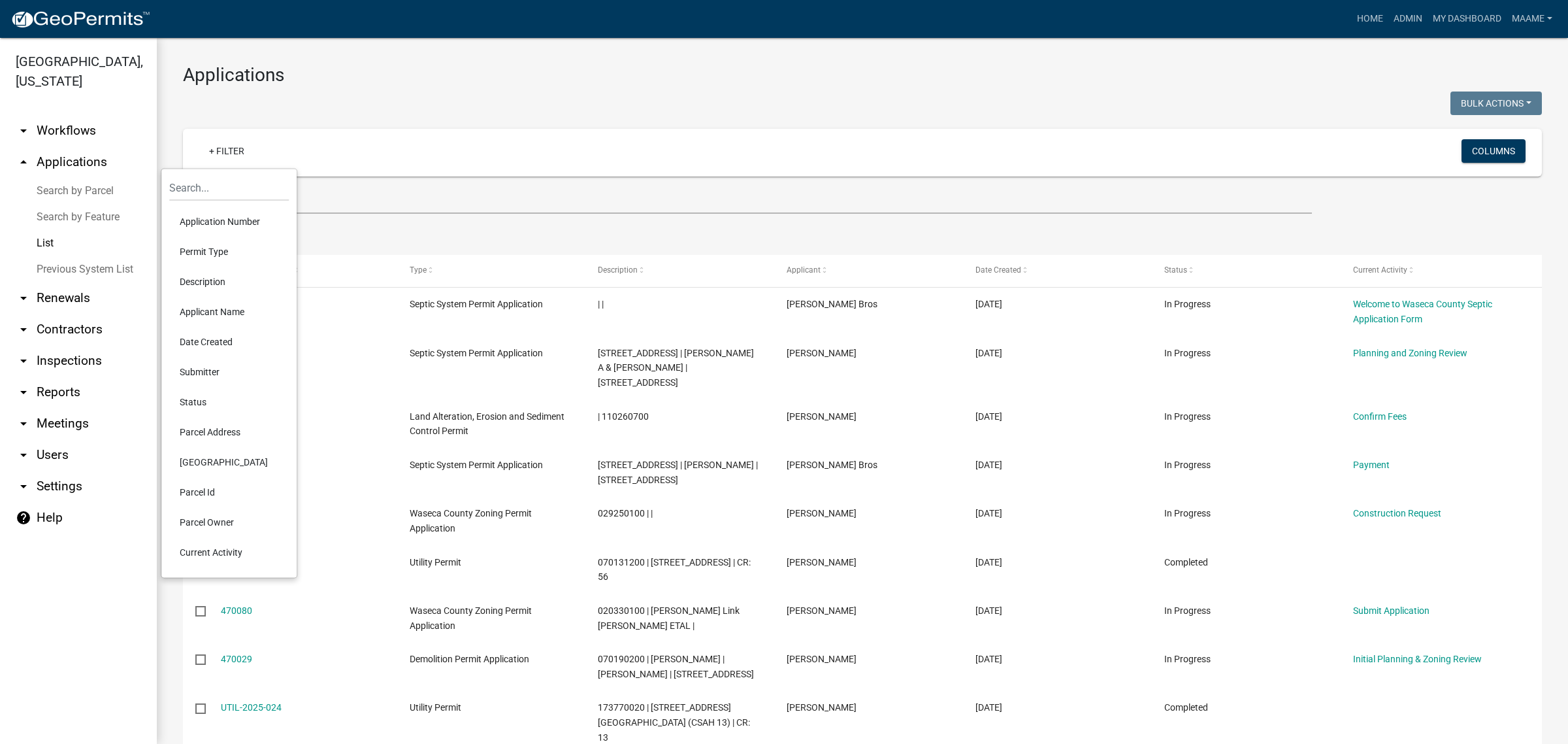
click at [188, 245] on li "Permit Type" at bounding box center [229, 251] width 120 height 30
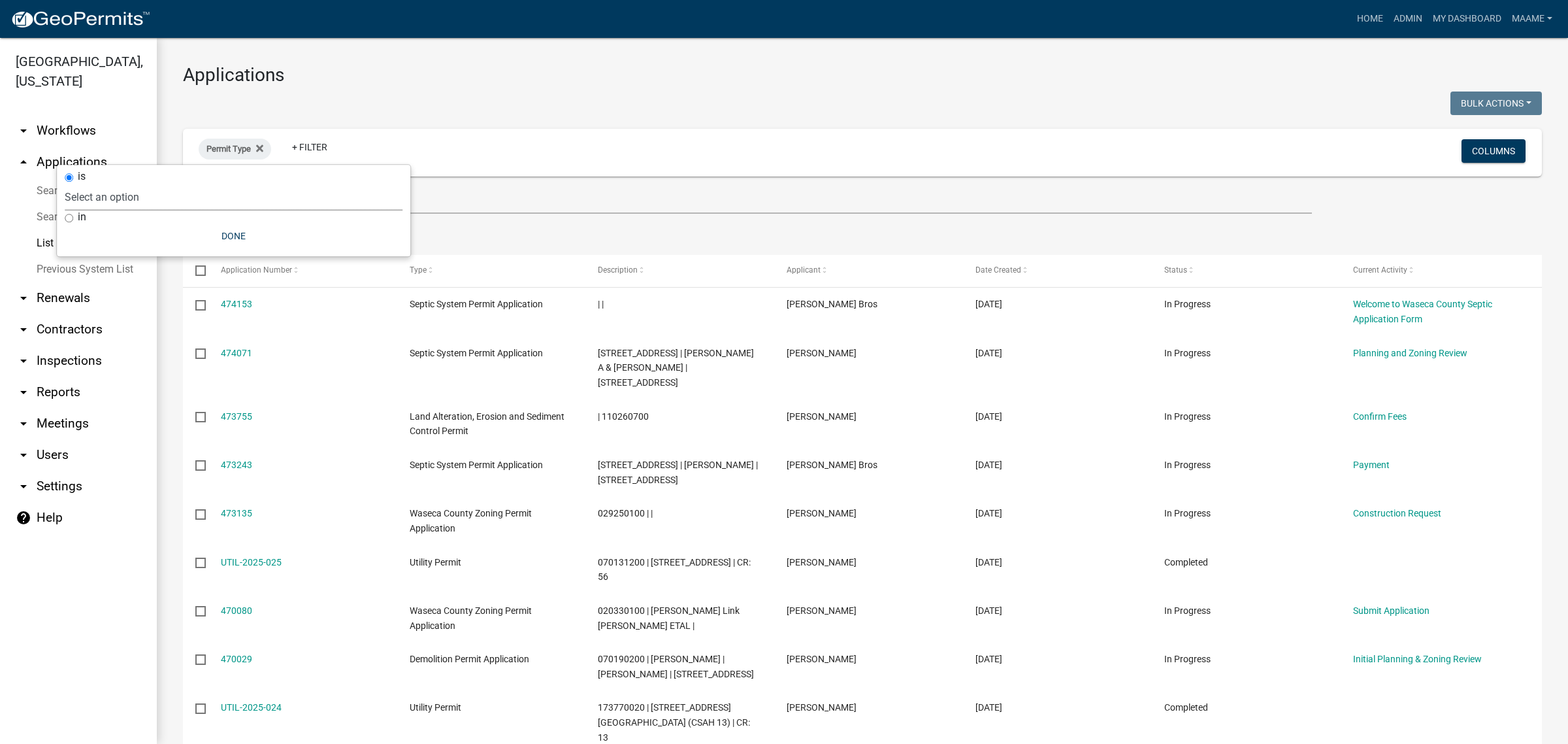
click at [176, 192] on select "Select an option Cannabis Registration Form Conditional Use Application Demolit…" at bounding box center [233, 198] width 338 height 27
select select "0aceb86a-61e5-42b5-9a5d-8b96b052dee2"
click at [127, 184] on select "Select an option Cannabis Registration Form Conditional Use Application Demolit…" at bounding box center [233, 198] width 338 height 27
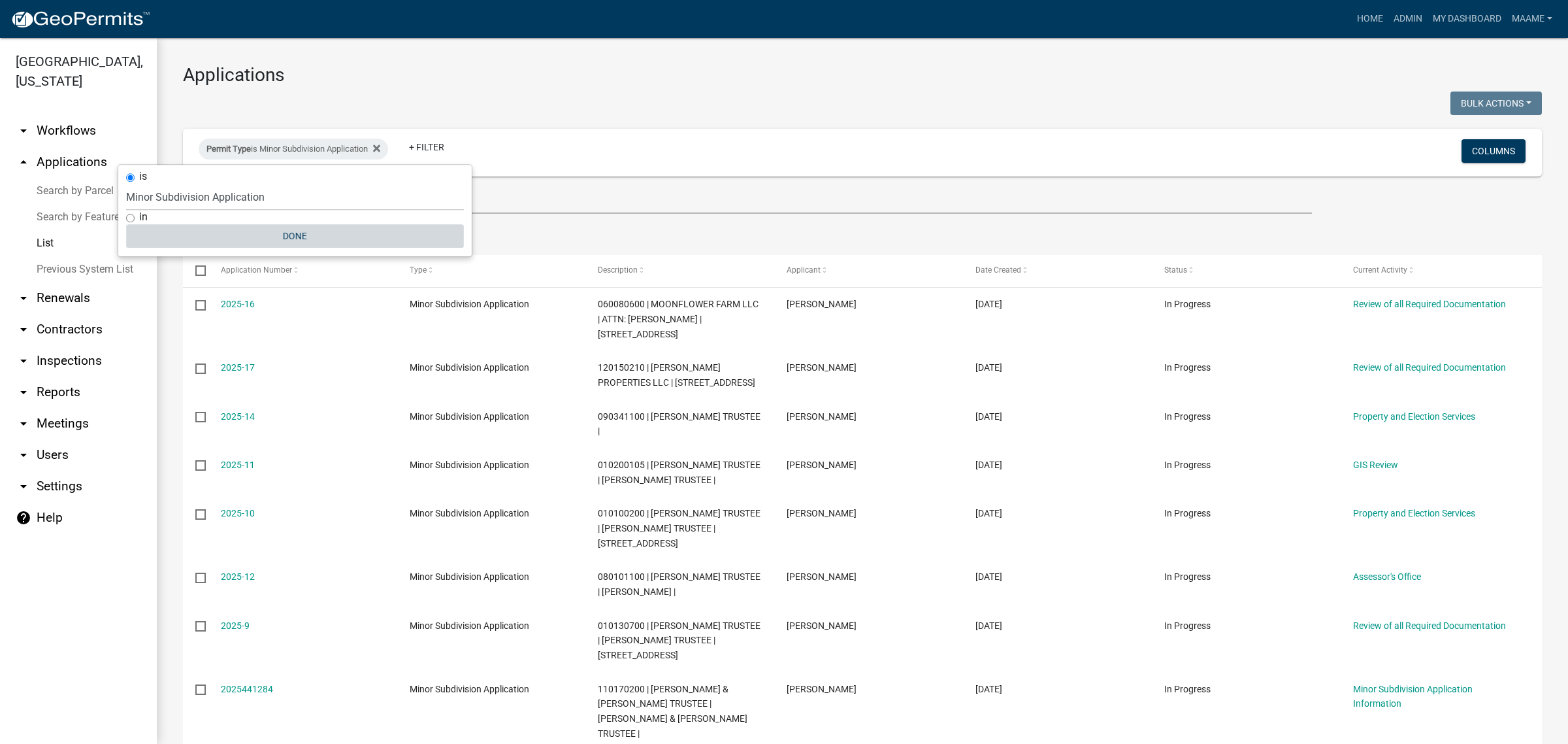
click at [301, 233] on button "Done" at bounding box center [295, 236] width 338 height 23
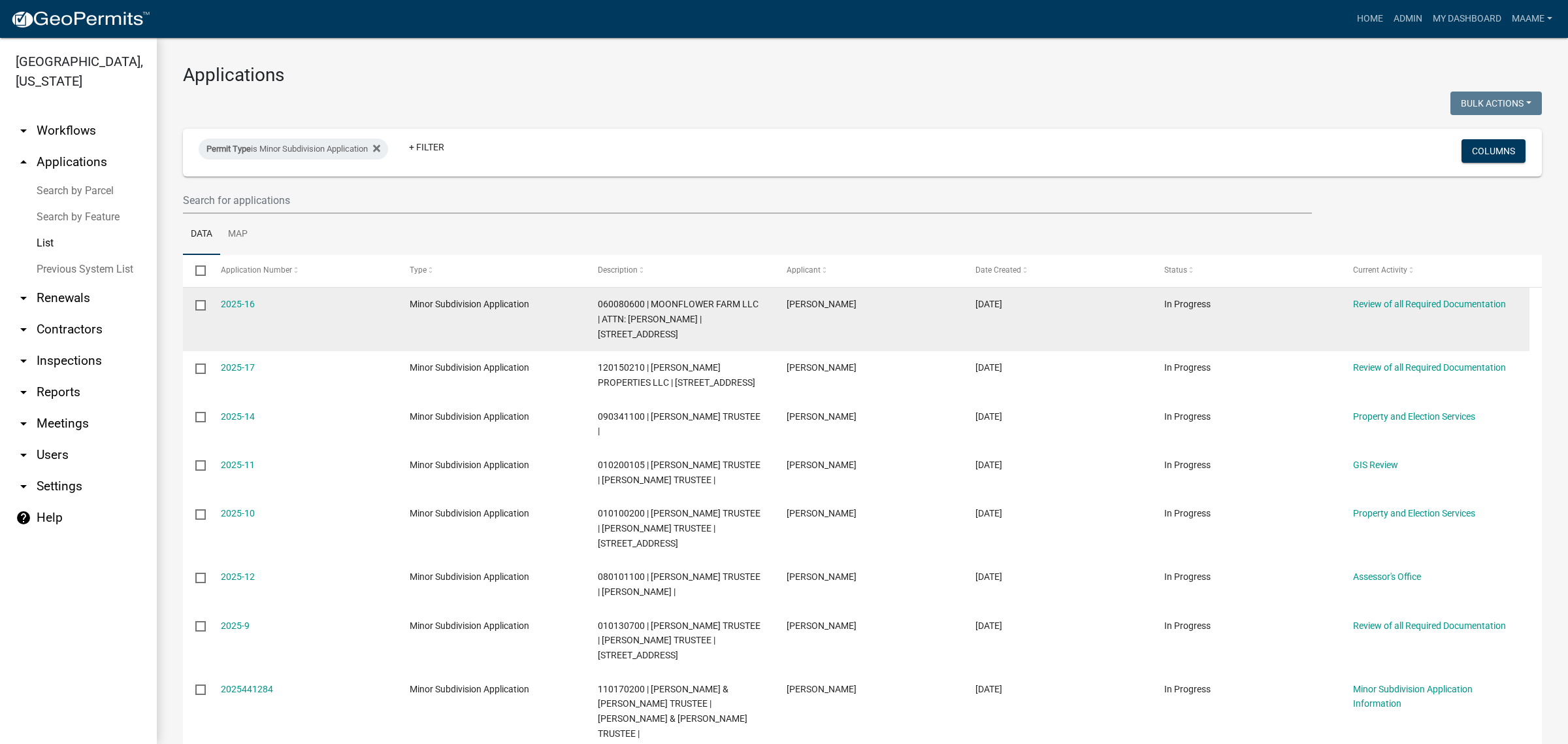
click at [243, 295] on datatable-body-cell "2025-16" at bounding box center [302, 318] width 189 height 63
click at [248, 303] on link "2025-16" at bounding box center [237, 304] width 34 height 11
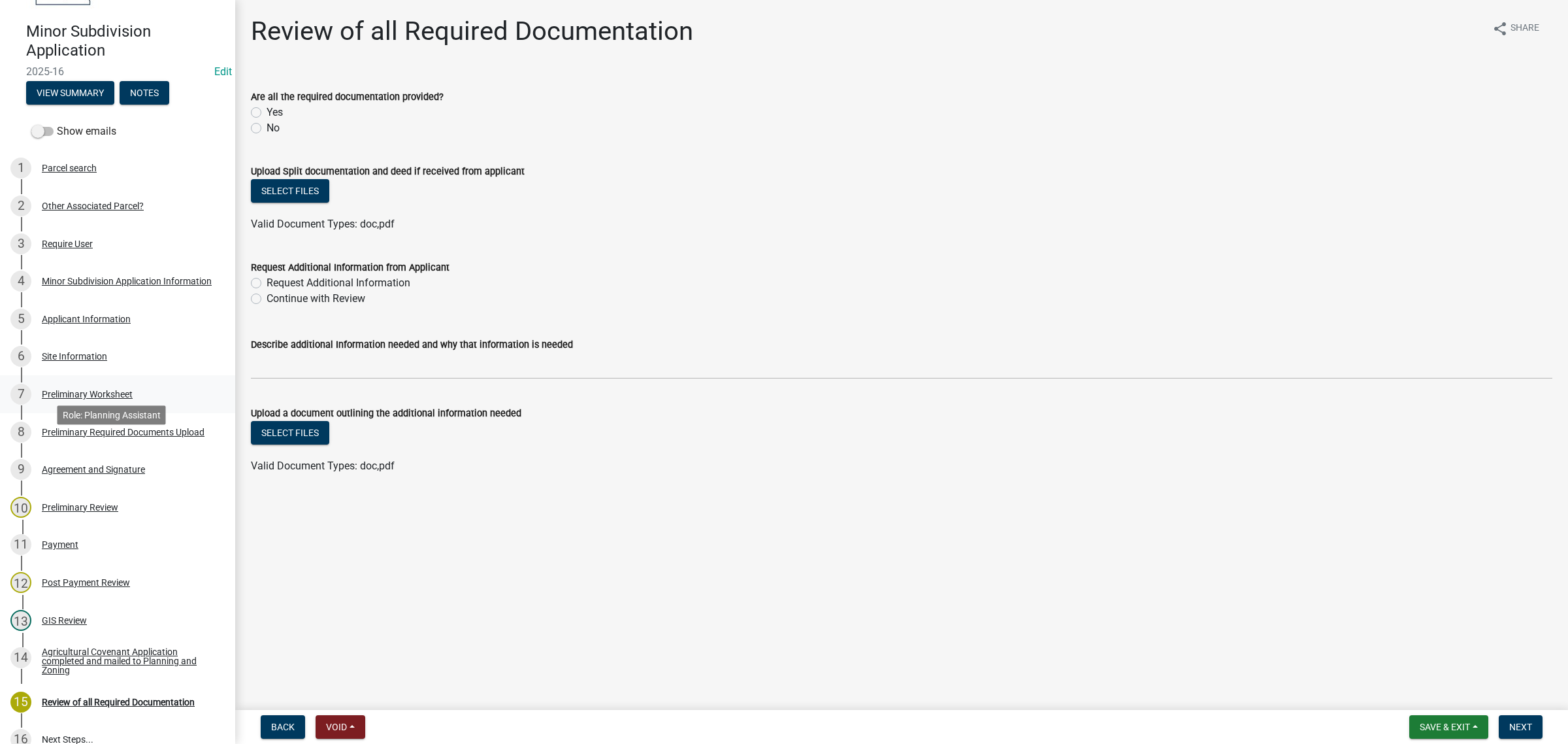
scroll to position [234, 0]
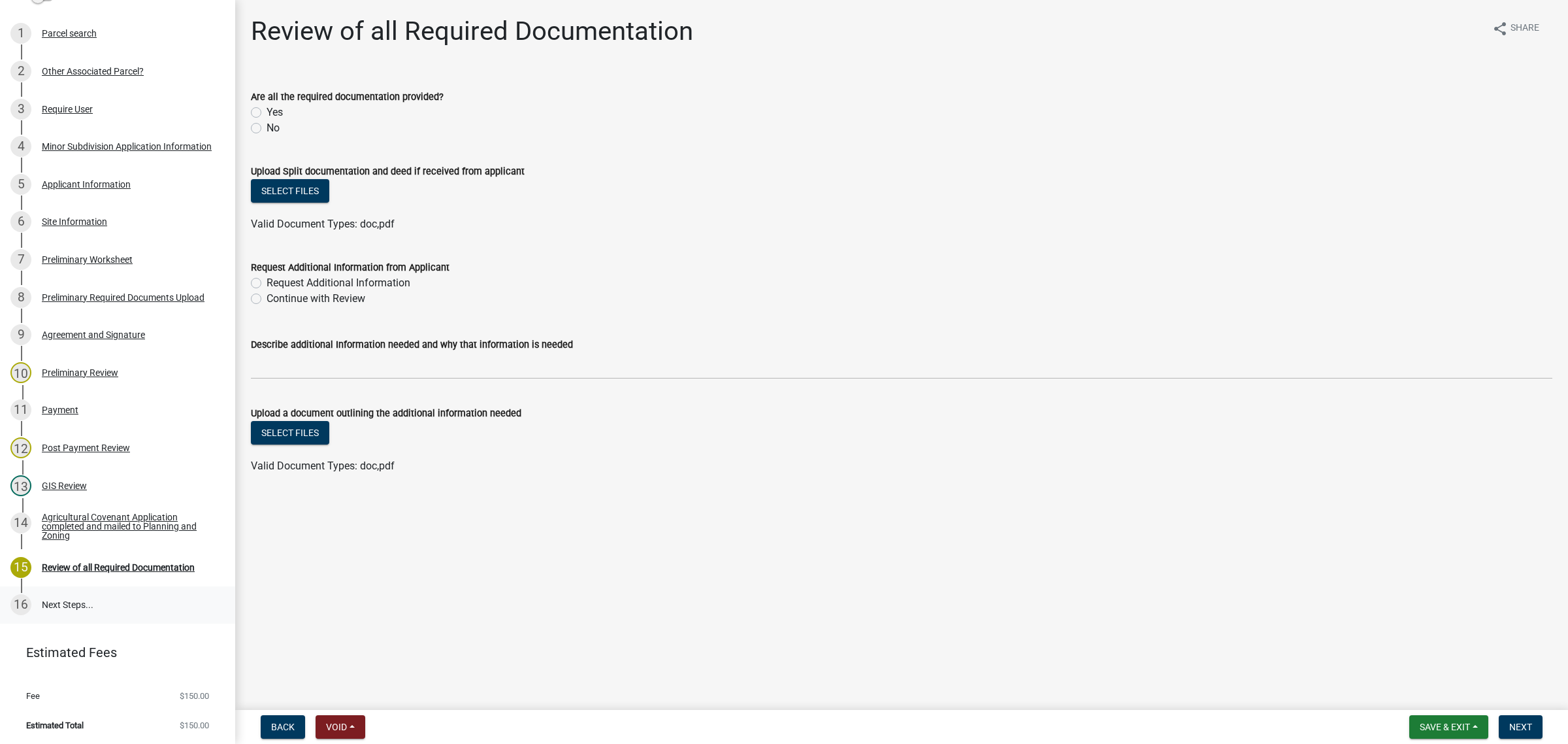
click at [55, 602] on link "16 Next Steps..." at bounding box center [118, 605] width 236 height 38
click at [69, 478] on div "13 GIS Review" at bounding box center [112, 485] width 203 height 20
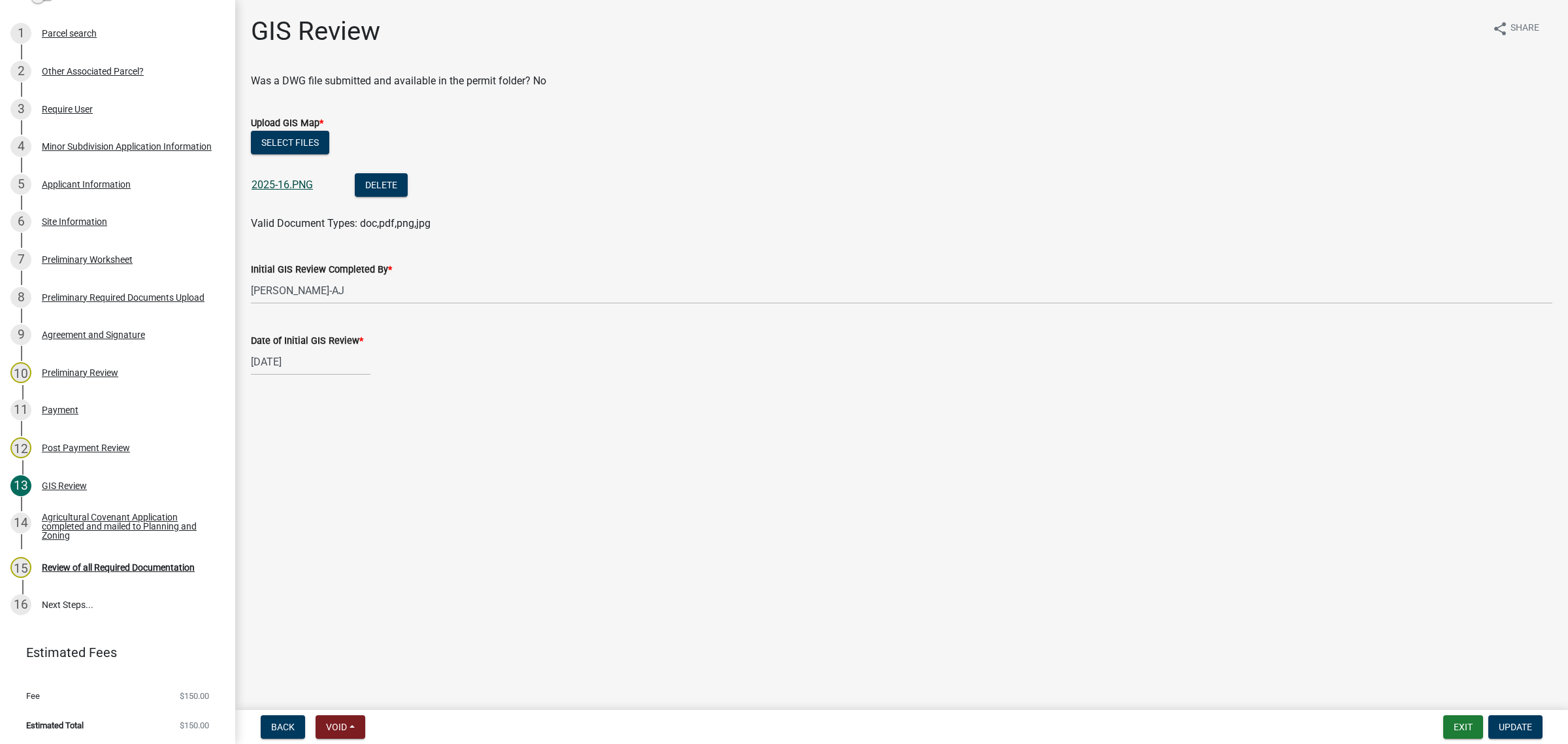
click at [279, 185] on link "2025-16.PNG" at bounding box center [281, 184] width 61 height 13
